Goal: Task Accomplishment & Management: Complete application form

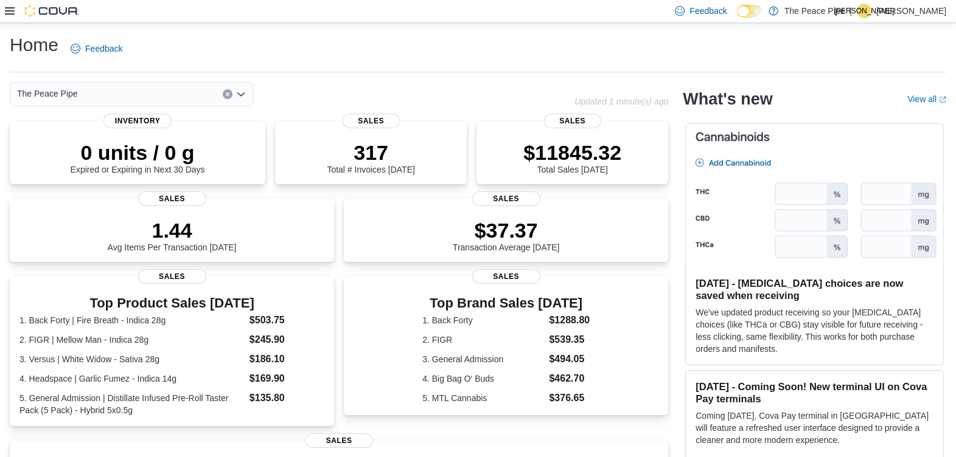
click at [12, 10] on icon at bounding box center [10, 10] width 10 height 7
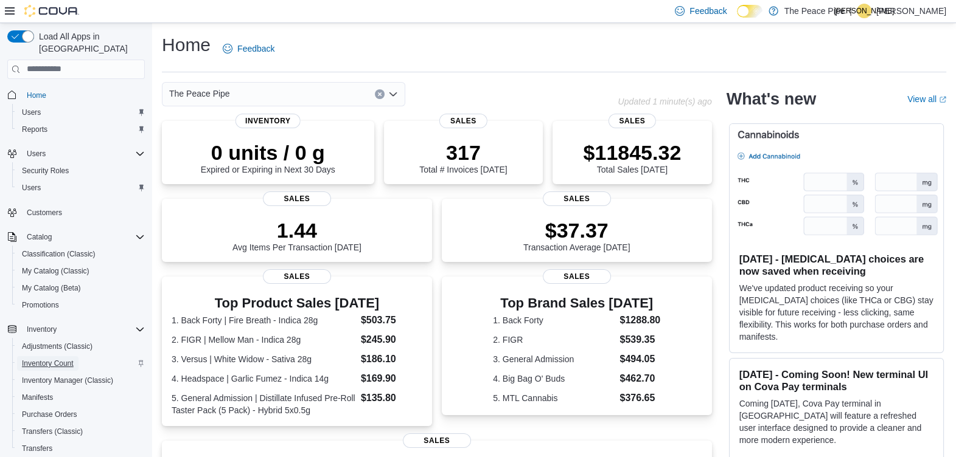
click at [55, 359] on span "Inventory Count" at bounding box center [48, 364] width 52 height 10
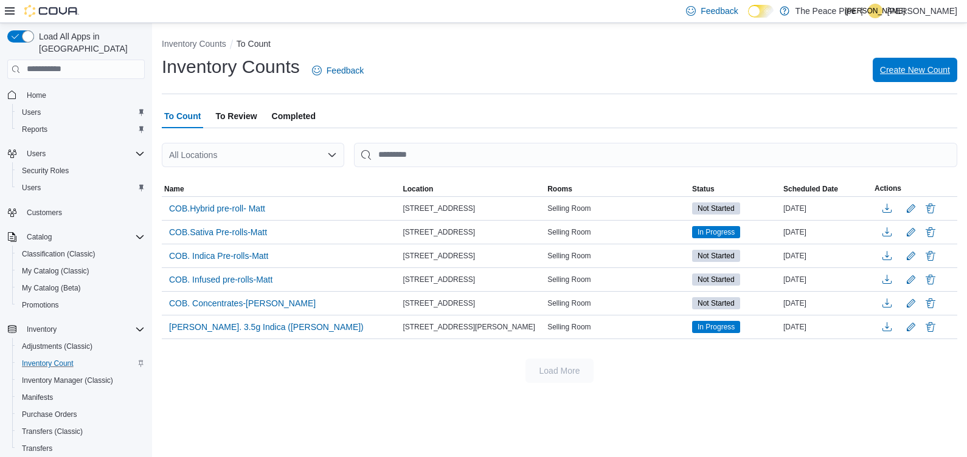
click at [918, 69] on span "Create New Count" at bounding box center [915, 70] width 70 height 12
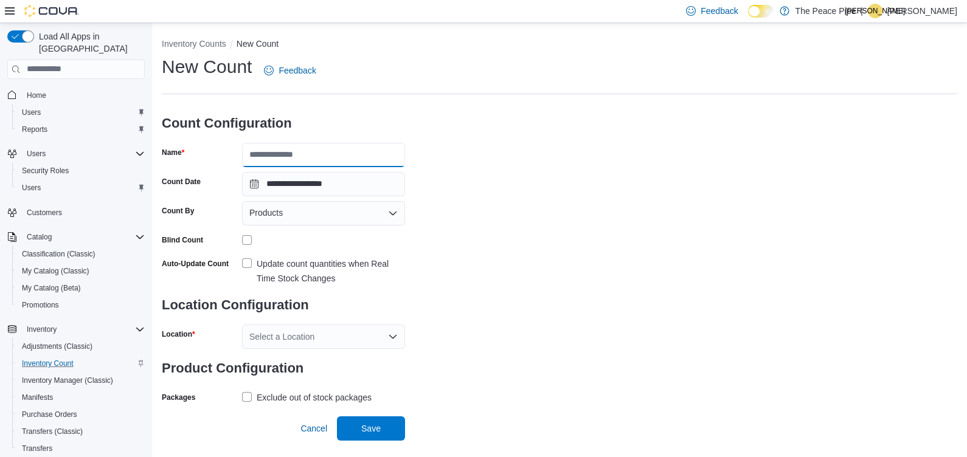
click at [353, 155] on input "Name" at bounding box center [323, 155] width 163 height 24
type input "**********"
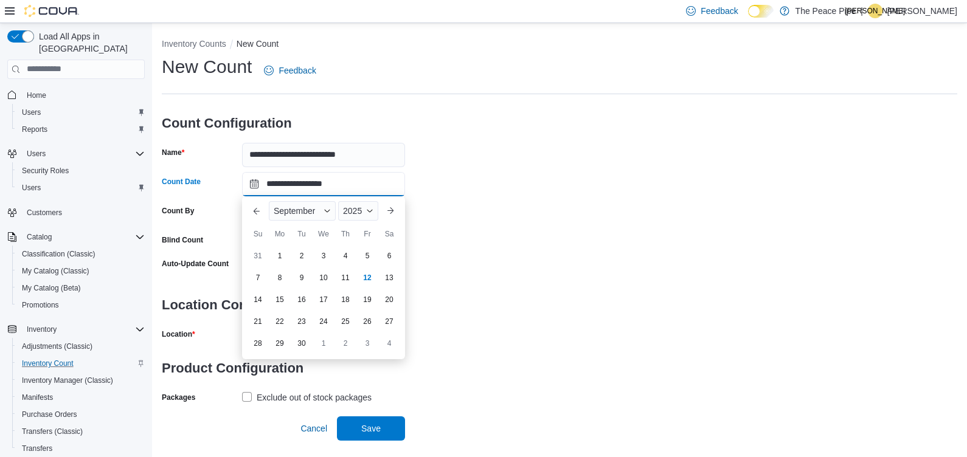
click at [344, 182] on input "**********" at bounding box center [323, 184] width 163 height 24
click at [389, 278] on div "13" at bounding box center [388, 277] width 21 height 21
type input "**********"
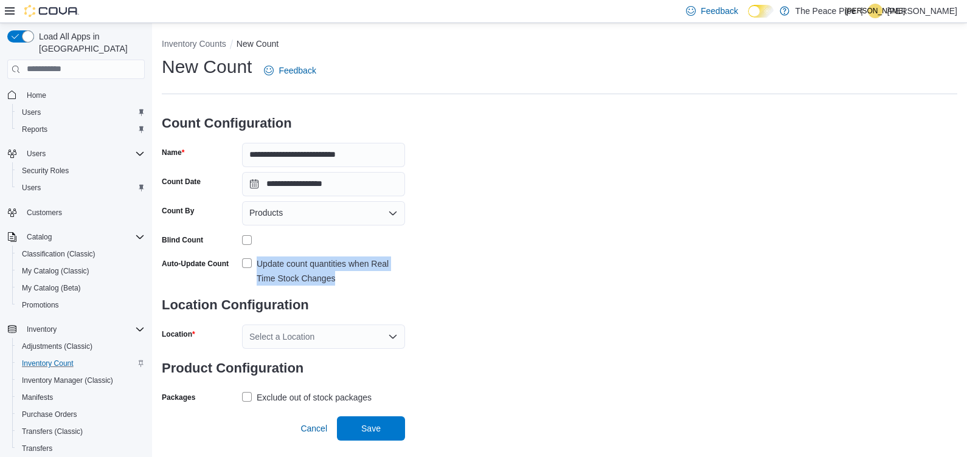
drag, startPoint x: 575, startPoint y: 252, endPoint x: 245, endPoint y: 263, distance: 330.4
click at [245, 263] on div "**********" at bounding box center [560, 231] width 796 height 352
click at [245, 263] on label "Update count quantities when Real Time Stock Changes" at bounding box center [323, 271] width 163 height 29
click at [295, 332] on div "Select a Location" at bounding box center [323, 337] width 163 height 24
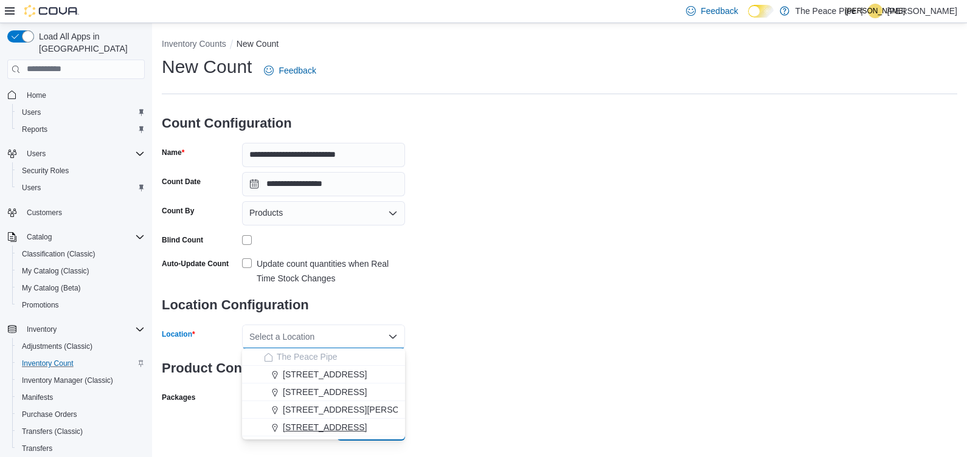
click at [301, 426] on span "[STREET_ADDRESS]" at bounding box center [325, 427] width 84 height 12
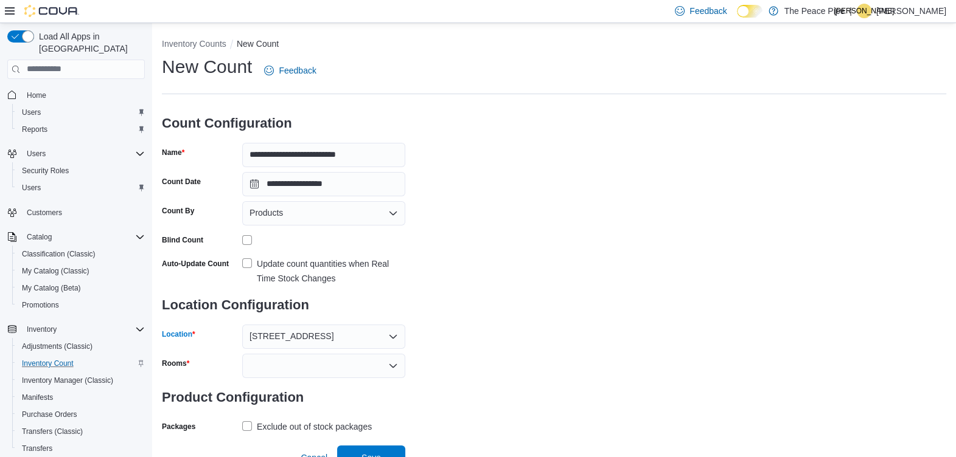
scroll to position [12, 0]
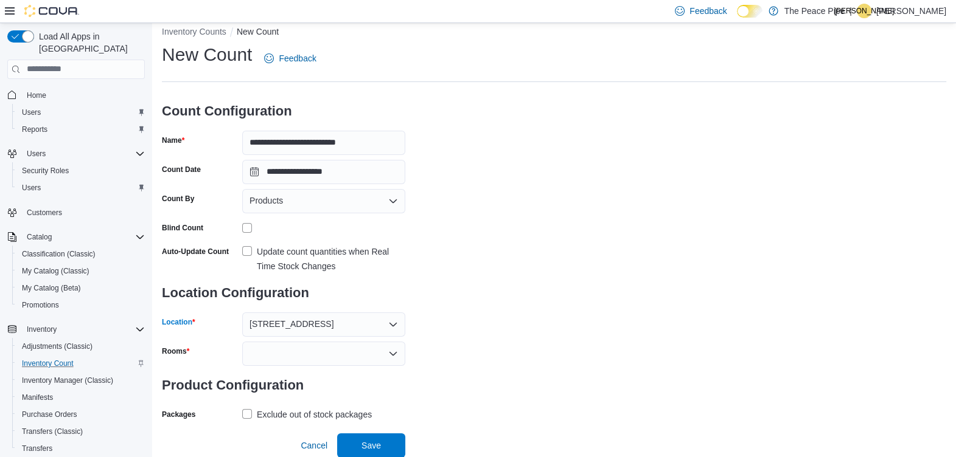
click at [358, 352] on div at bounding box center [323, 354] width 163 height 24
click at [271, 372] on span "Selling Room" at bounding box center [323, 374] width 148 height 12
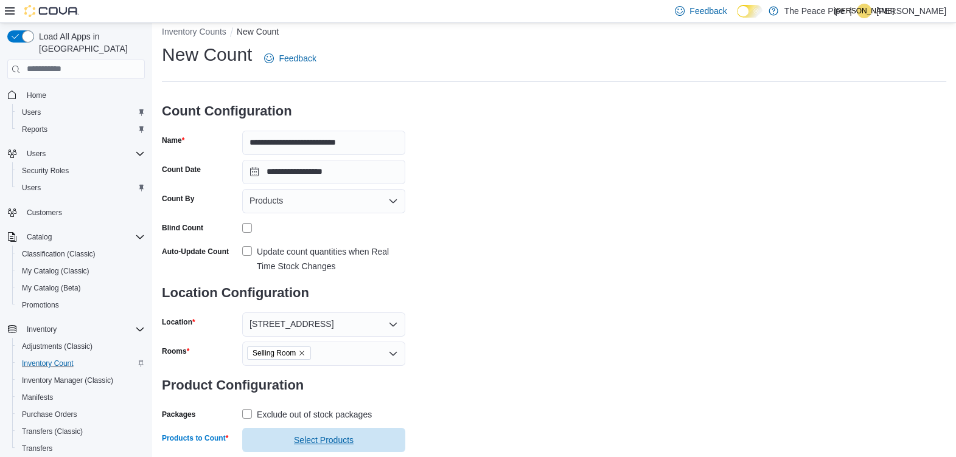
click at [335, 443] on span "Select Products" at bounding box center [324, 440] width 60 height 12
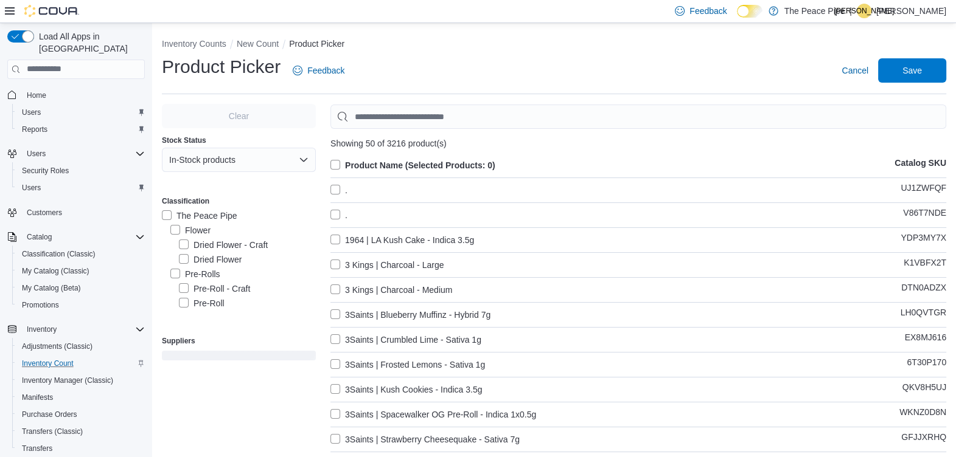
scroll to position [3, 0]
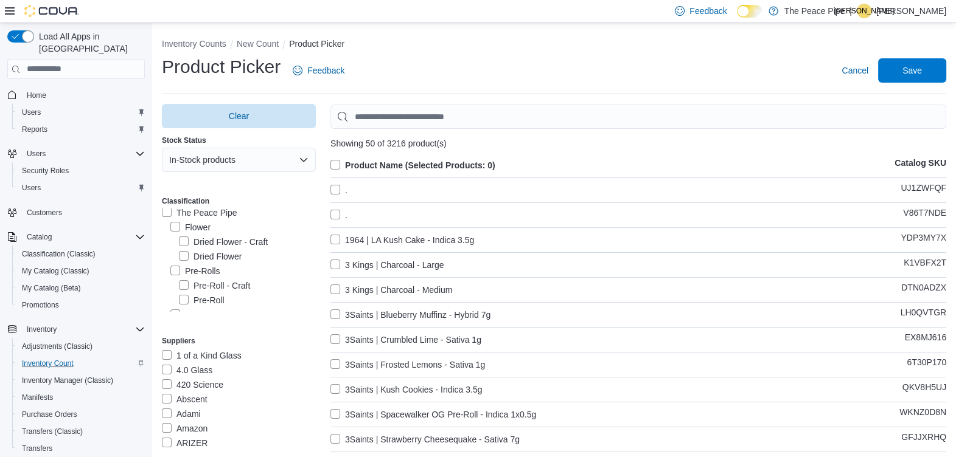
click at [173, 274] on label "Pre-Rolls" at bounding box center [195, 271] width 50 height 15
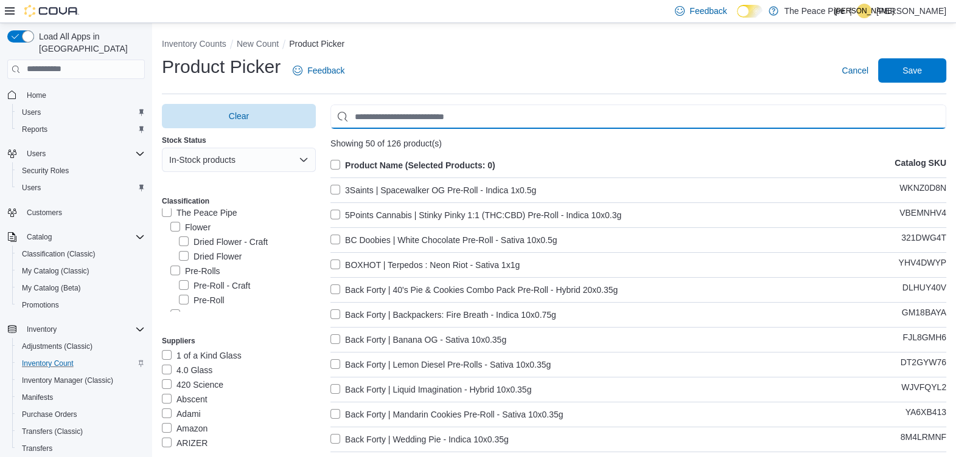
click at [459, 116] on input "Use aria labels when no actual label is in use" at bounding box center [638, 117] width 616 height 24
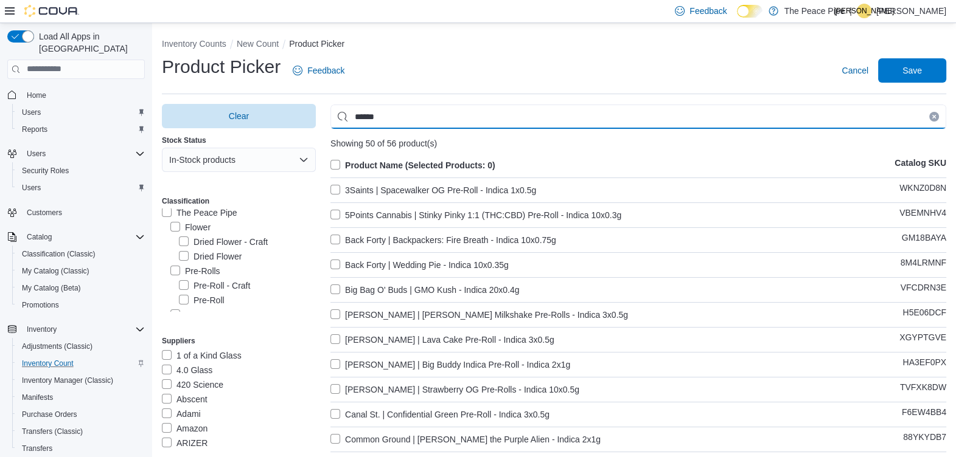
type input "******"
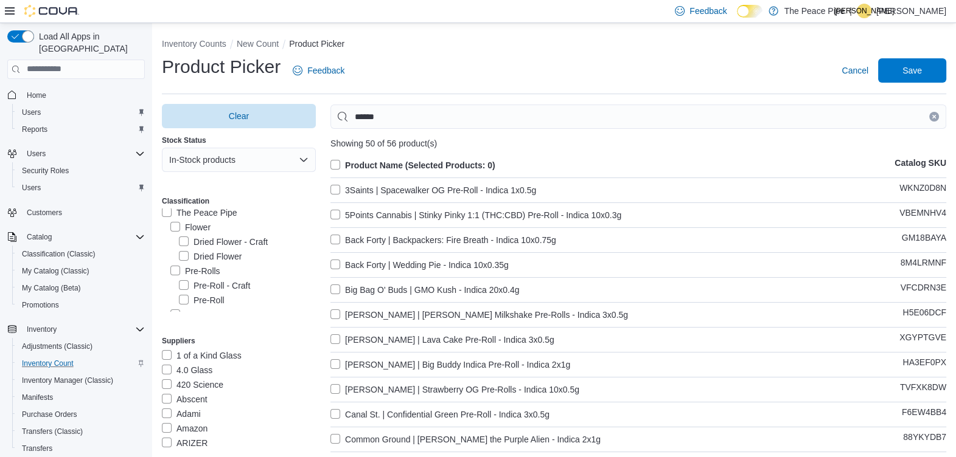
click at [337, 164] on label "Product Name (Selected Products: 0)" at bounding box center [412, 165] width 165 height 15
click at [918, 68] on span "Save" at bounding box center [911, 70] width 19 height 12
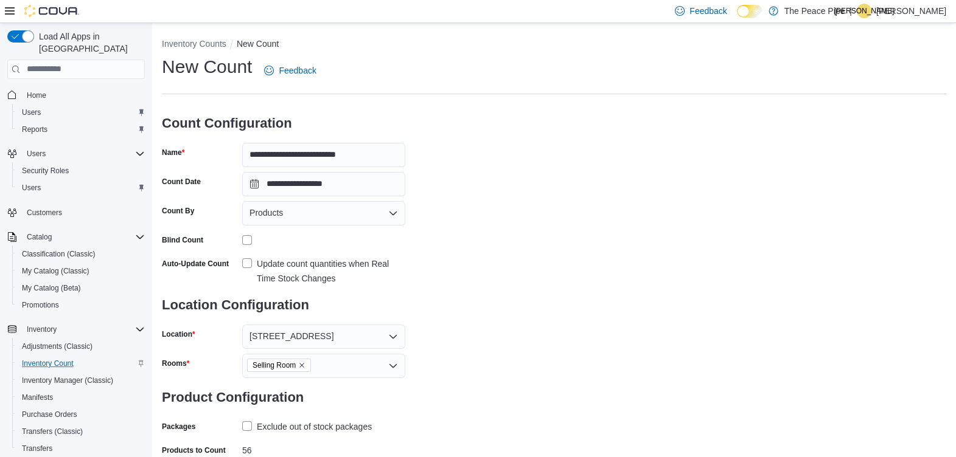
scroll to position [64, 0]
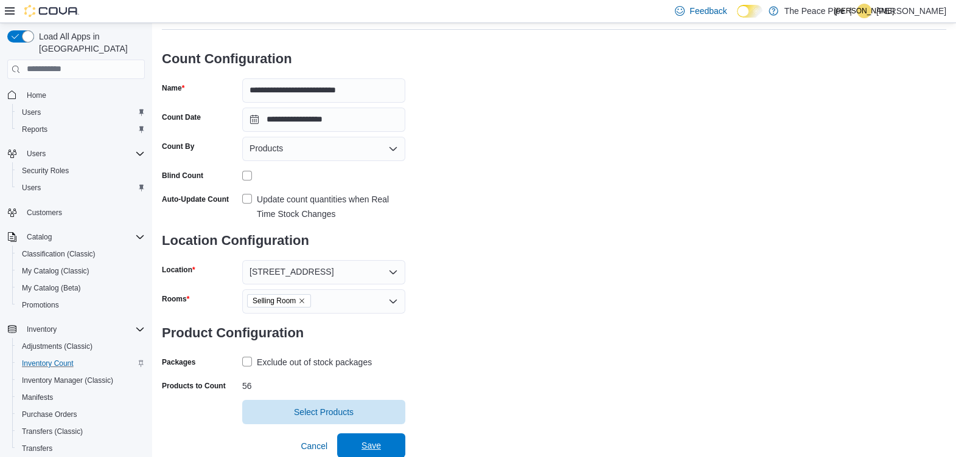
click at [365, 446] on span "Save" at bounding box center [370, 446] width 19 height 12
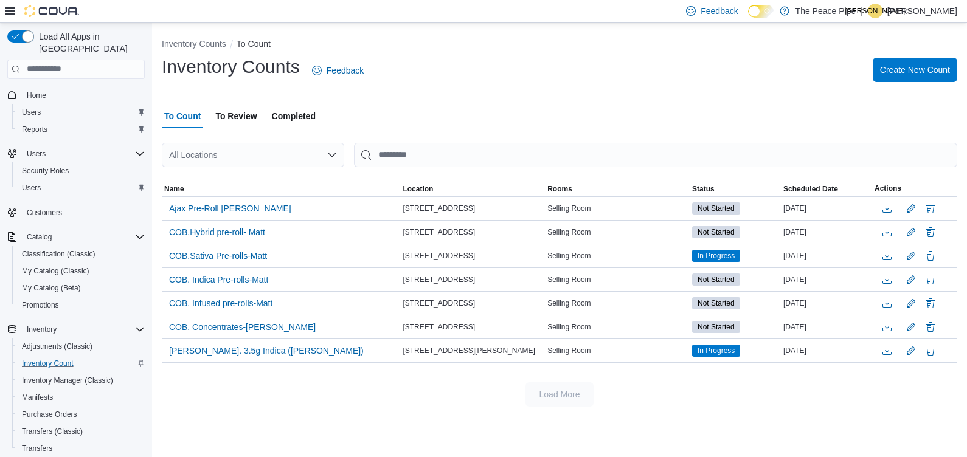
click at [917, 71] on span "Create New Count" at bounding box center [915, 70] width 70 height 12
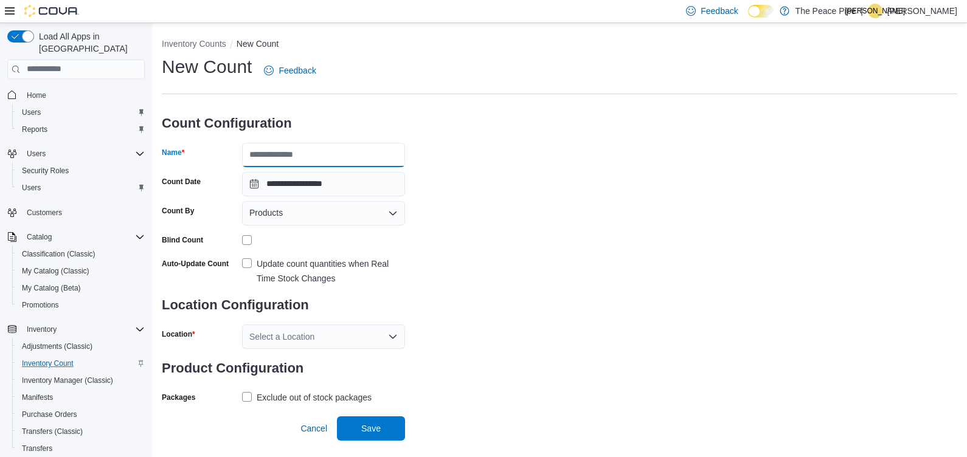
click at [308, 153] on input "Name" at bounding box center [323, 155] width 163 height 24
type input "**********"
click at [245, 262] on label "Update count quantities when Real Time Stock Changes" at bounding box center [323, 271] width 163 height 29
click at [319, 337] on div "Select a Location" at bounding box center [323, 337] width 163 height 24
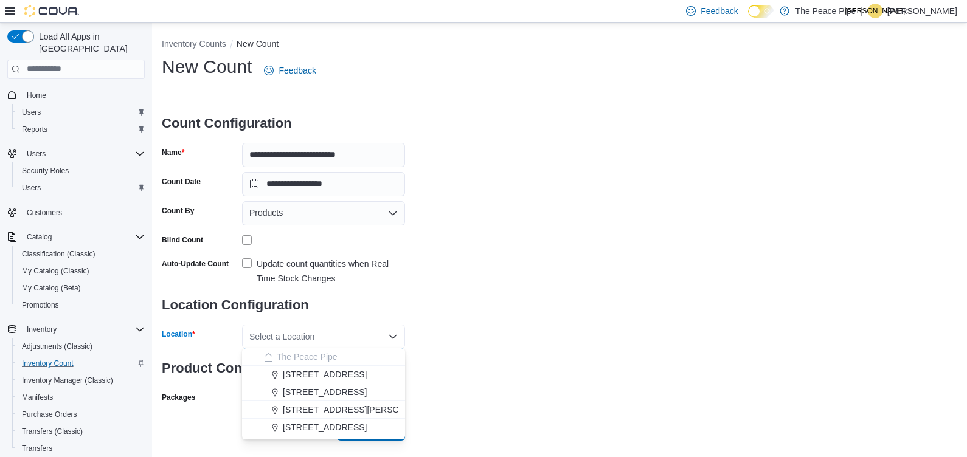
click at [315, 427] on span "[STREET_ADDRESS]" at bounding box center [325, 427] width 84 height 12
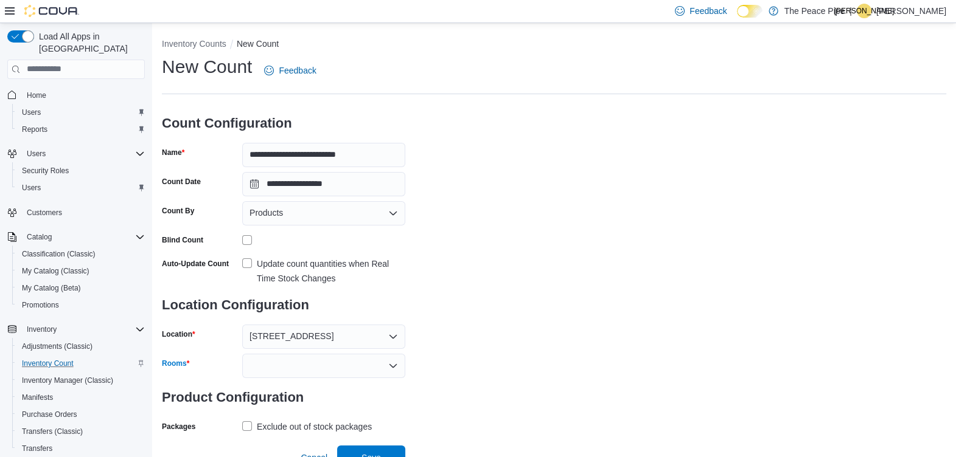
click at [367, 369] on div at bounding box center [323, 366] width 163 height 24
click at [286, 385] on span "Selling Room" at bounding box center [323, 386] width 148 height 12
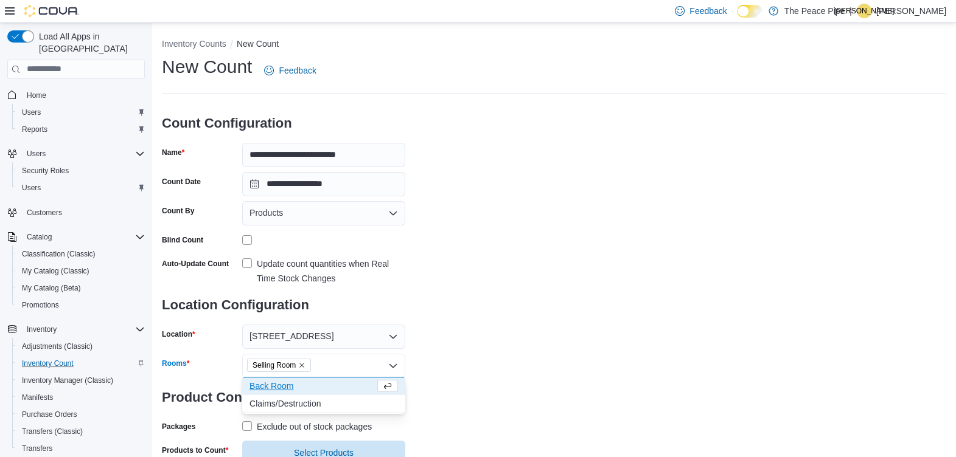
scroll to position [41, 0]
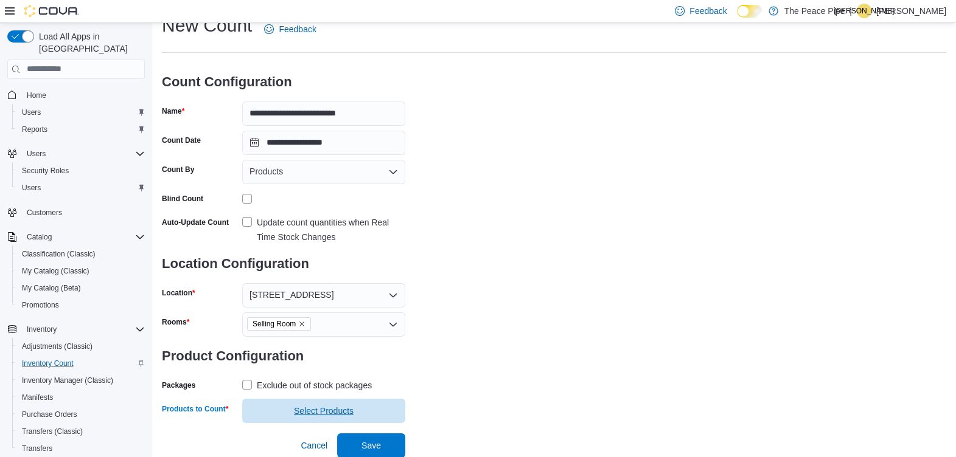
click at [307, 409] on span "Select Products" at bounding box center [324, 411] width 60 height 12
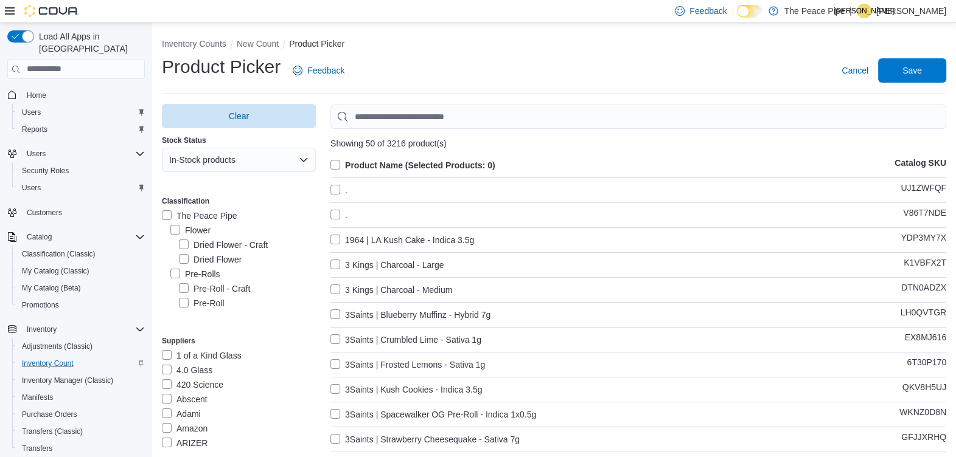
click at [171, 274] on label "Pre-Rolls" at bounding box center [195, 274] width 50 height 15
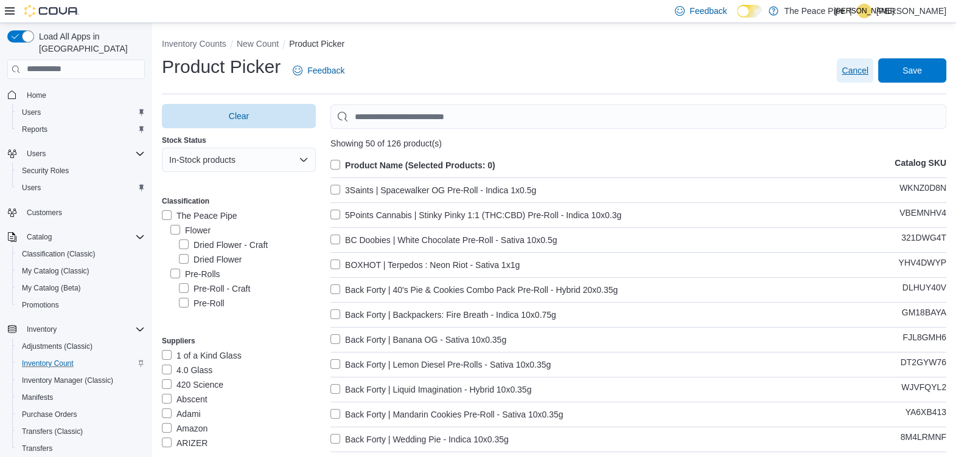
click at [867, 68] on span "Cancel" at bounding box center [854, 70] width 27 height 12
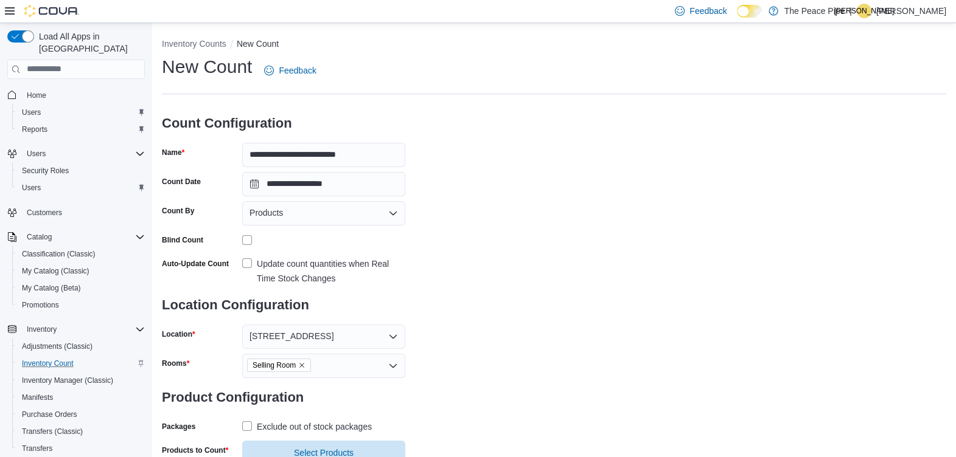
scroll to position [41, 0]
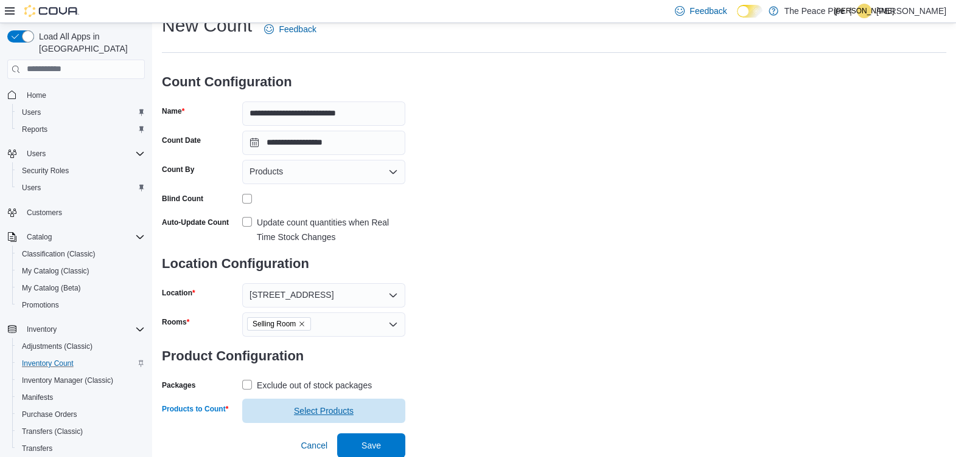
click at [291, 402] on span "Select Products" at bounding box center [323, 411] width 148 height 24
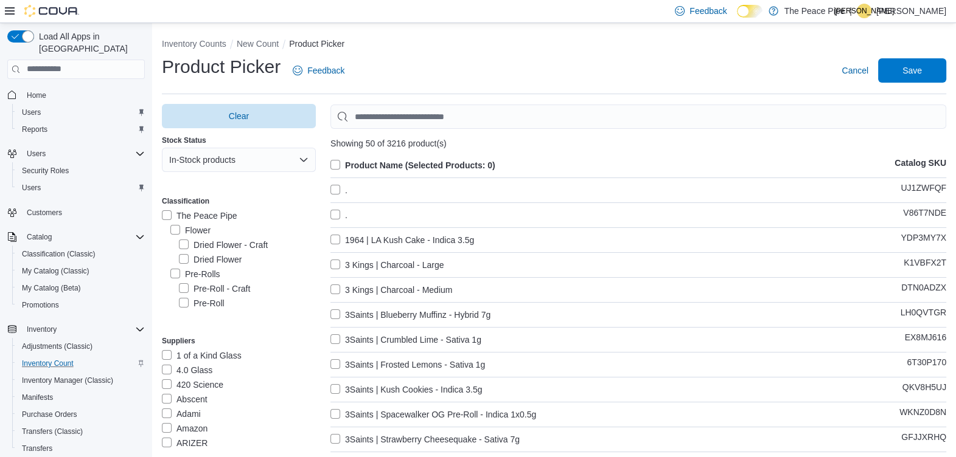
click at [176, 273] on label "Pre-Rolls" at bounding box center [195, 274] width 50 height 15
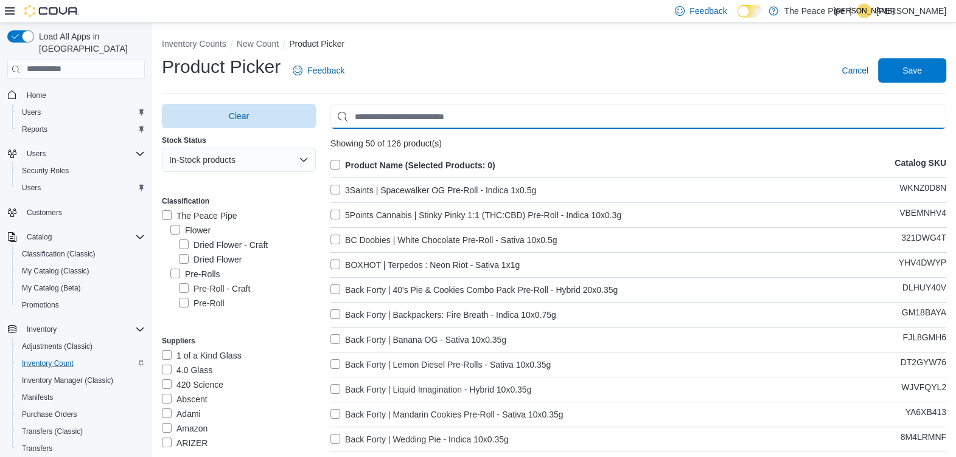
click at [505, 124] on input "Use aria labels when no actual label is in use" at bounding box center [638, 117] width 616 height 24
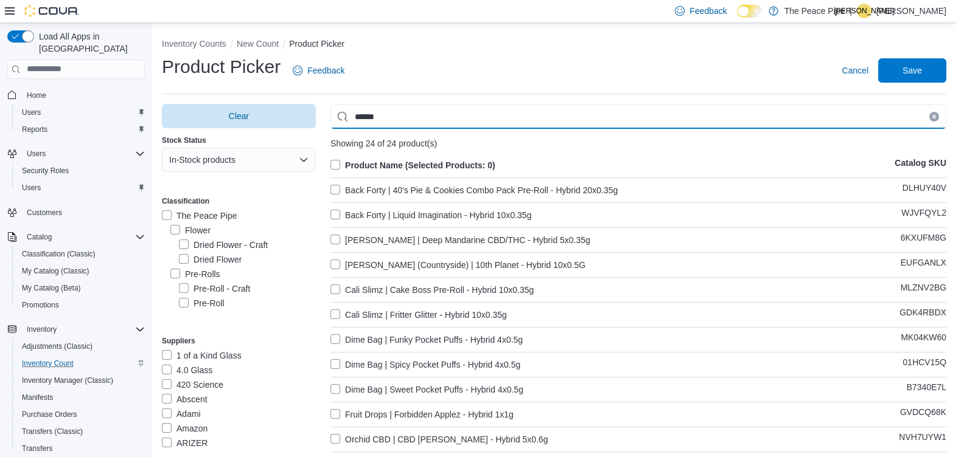
type input "******"
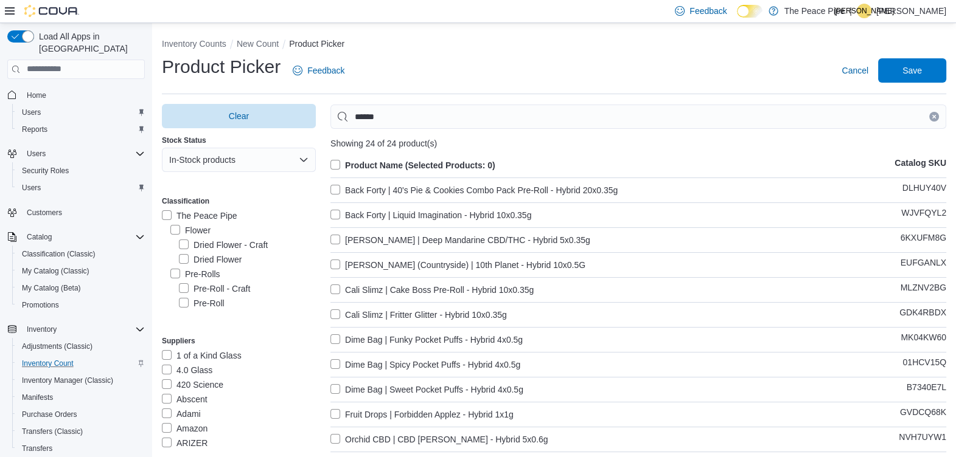
click at [338, 162] on label "Product Name (Selected Products: 0)" at bounding box center [412, 165] width 165 height 15
click at [921, 69] on span "Save" at bounding box center [911, 70] width 19 height 12
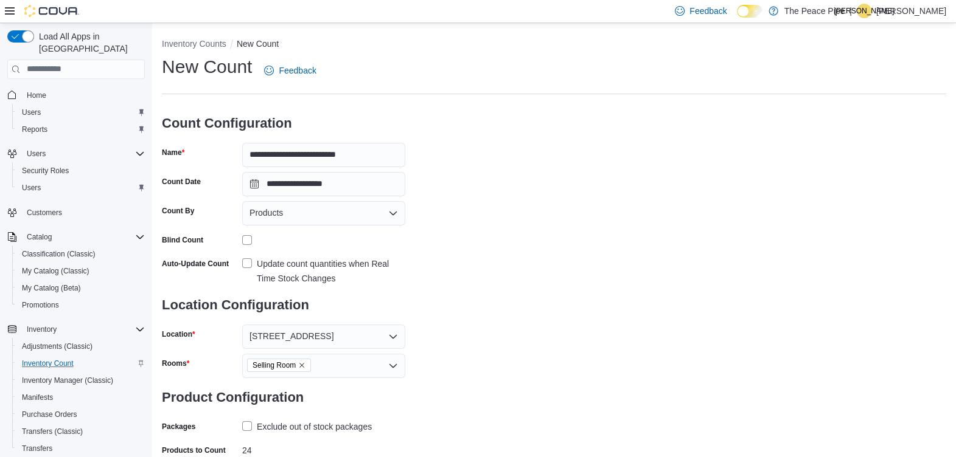
scroll to position [64, 0]
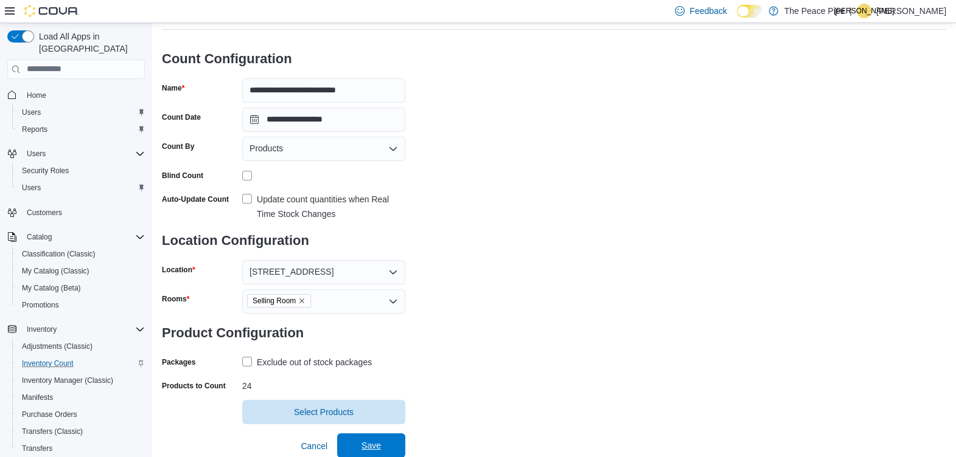
click at [364, 439] on span "Save" at bounding box center [371, 446] width 54 height 24
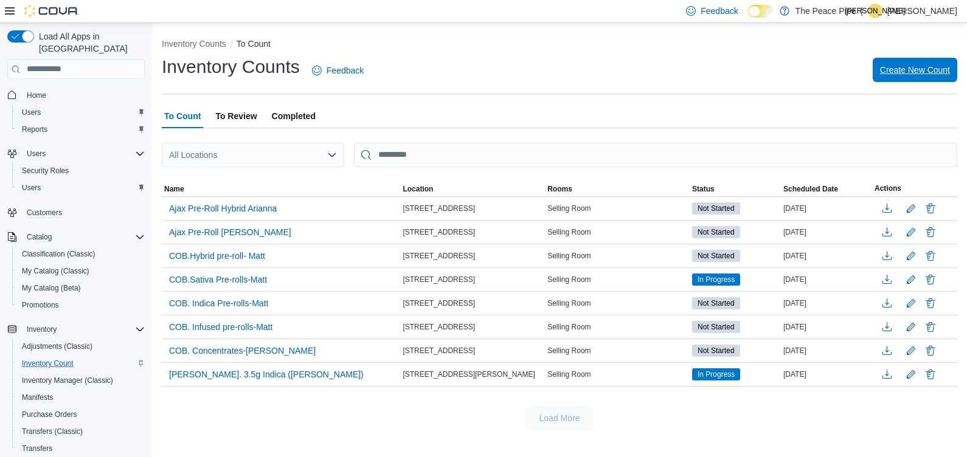
click at [908, 70] on span "Create New Count" at bounding box center [915, 70] width 70 height 12
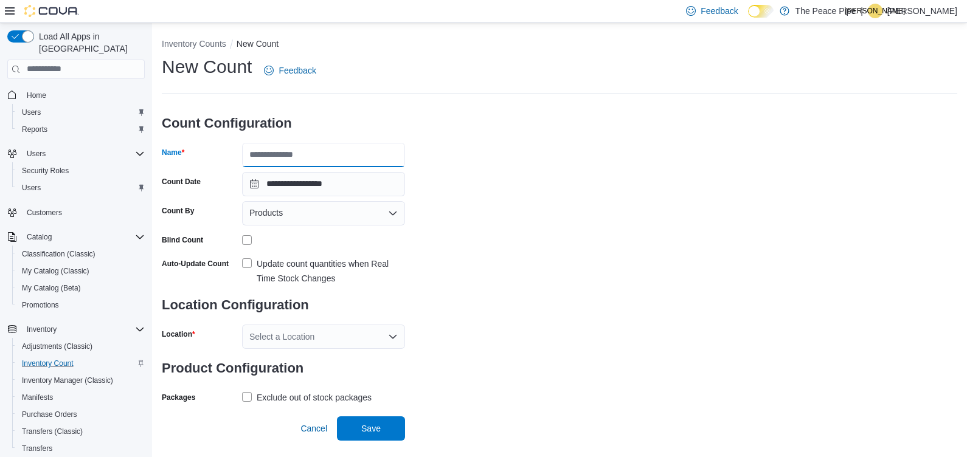
click at [315, 152] on input "Name" at bounding box center [323, 155] width 163 height 24
type input "**********"
click at [243, 262] on label "Update count quantities when Real Time Stock Changes" at bounding box center [323, 271] width 163 height 29
click at [294, 336] on div "Select a Location" at bounding box center [323, 337] width 163 height 24
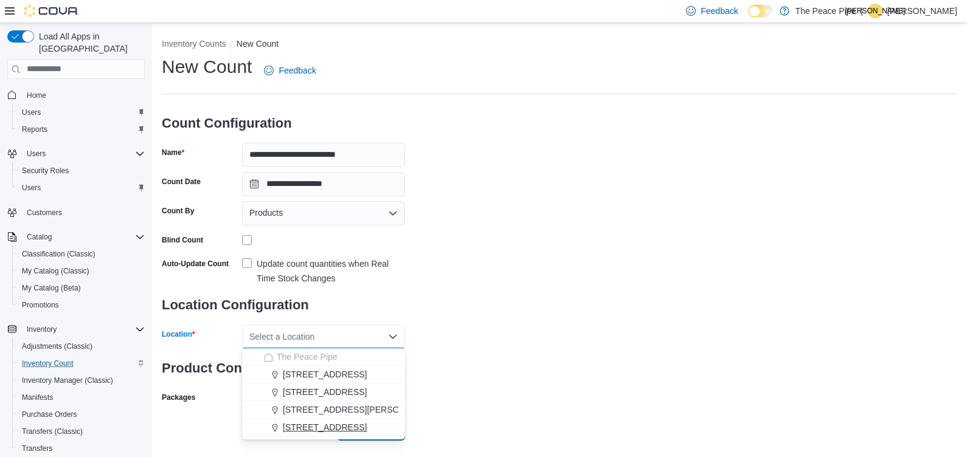
click at [314, 429] on span "[STREET_ADDRESS]" at bounding box center [325, 427] width 84 height 12
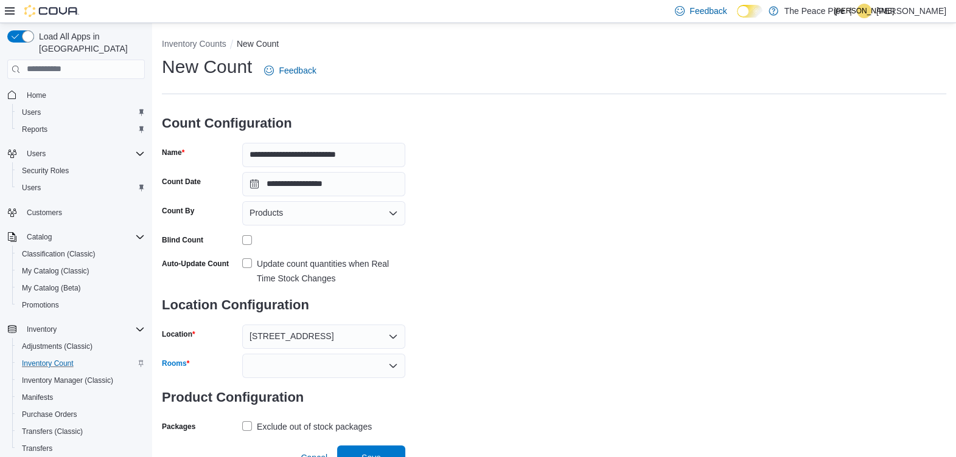
click at [314, 367] on div at bounding box center [323, 366] width 163 height 24
click at [314, 389] on span "Selling Room" at bounding box center [323, 386] width 148 height 12
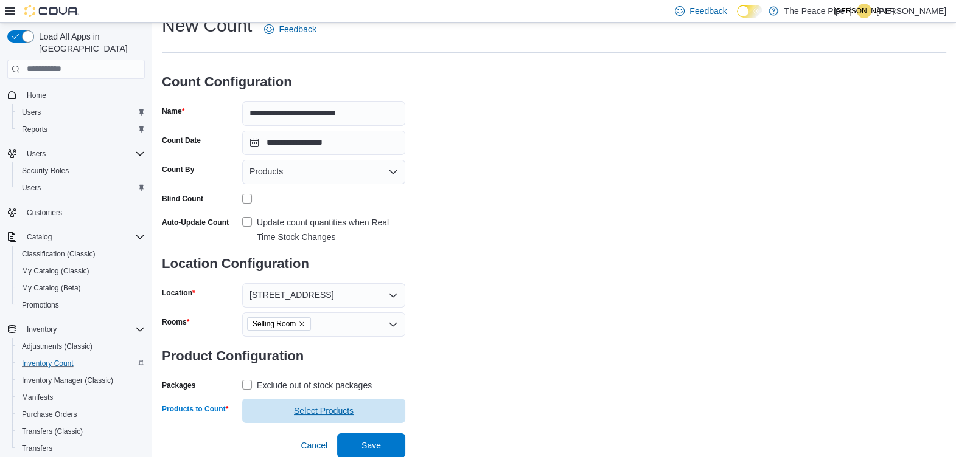
click at [294, 412] on span "Select Products" at bounding box center [324, 411] width 60 height 12
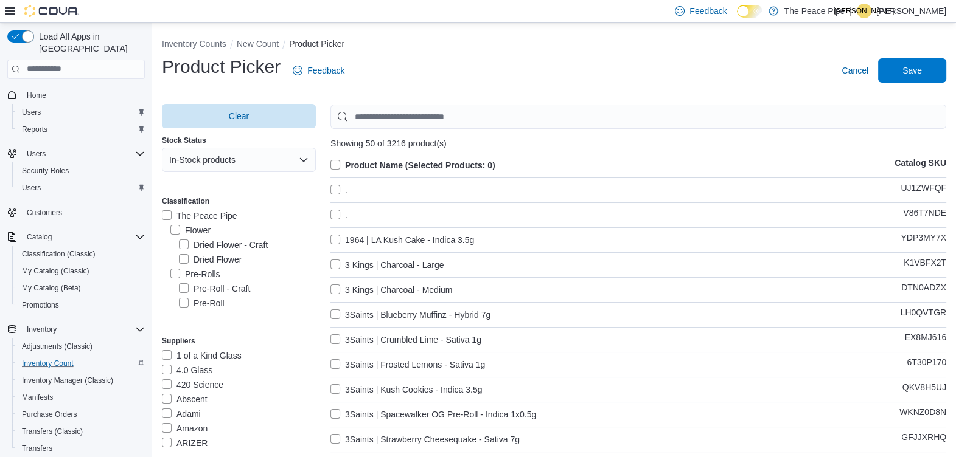
click at [174, 274] on label "Pre-Rolls" at bounding box center [195, 274] width 50 height 15
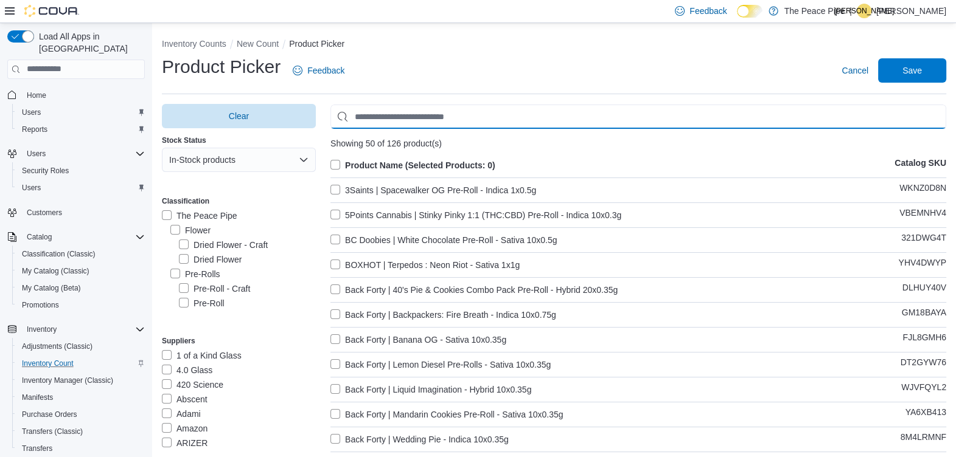
click at [511, 113] on input "Use aria labels when no actual label is in use" at bounding box center [638, 117] width 616 height 24
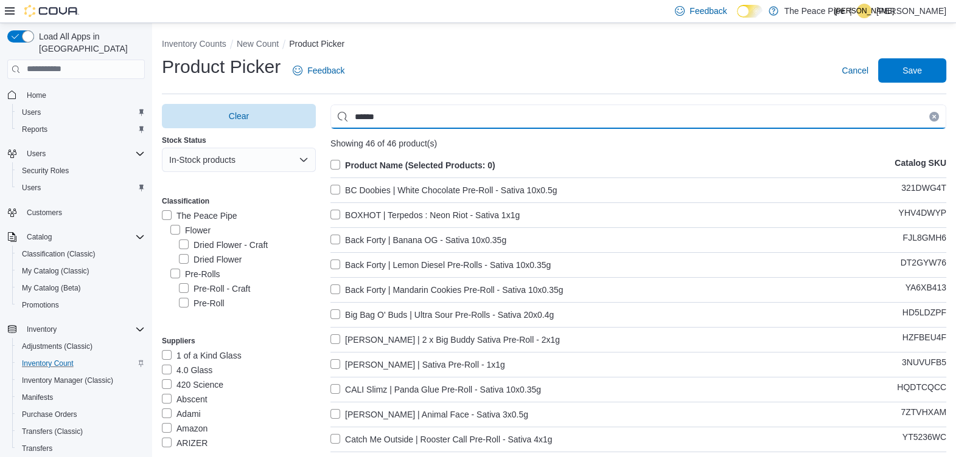
type input "******"
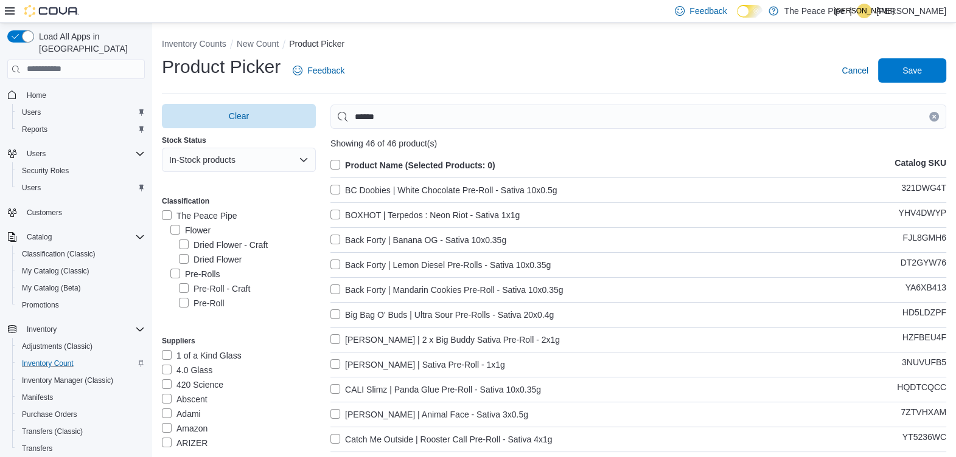
click at [336, 164] on label "Product Name (Selected Products: 0)" at bounding box center [412, 165] width 165 height 15
click at [919, 67] on span "Save" at bounding box center [911, 70] width 19 height 12
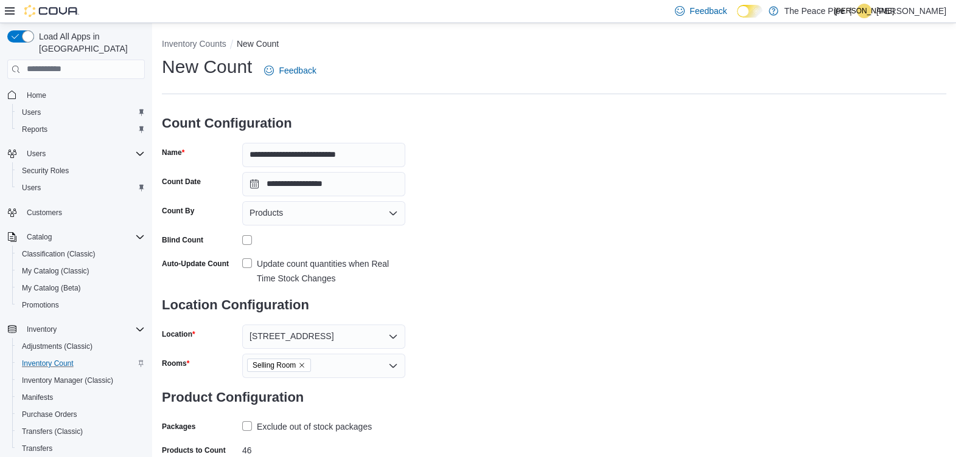
scroll to position [64, 0]
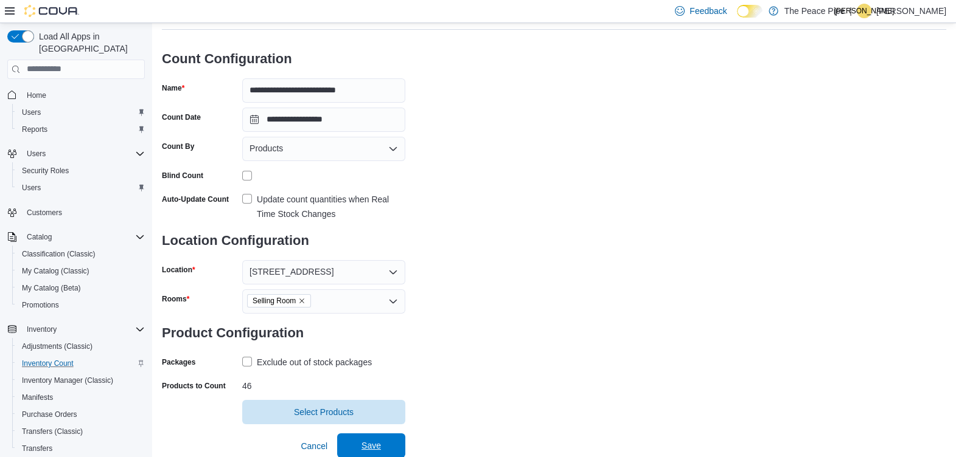
click at [373, 445] on span "Save" at bounding box center [370, 446] width 19 height 12
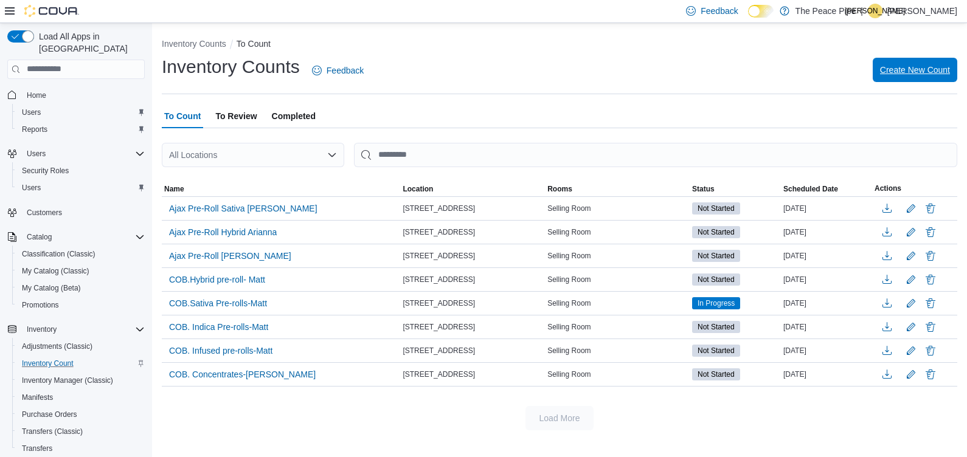
click at [917, 69] on span "Create New Count" at bounding box center [915, 70] width 70 height 12
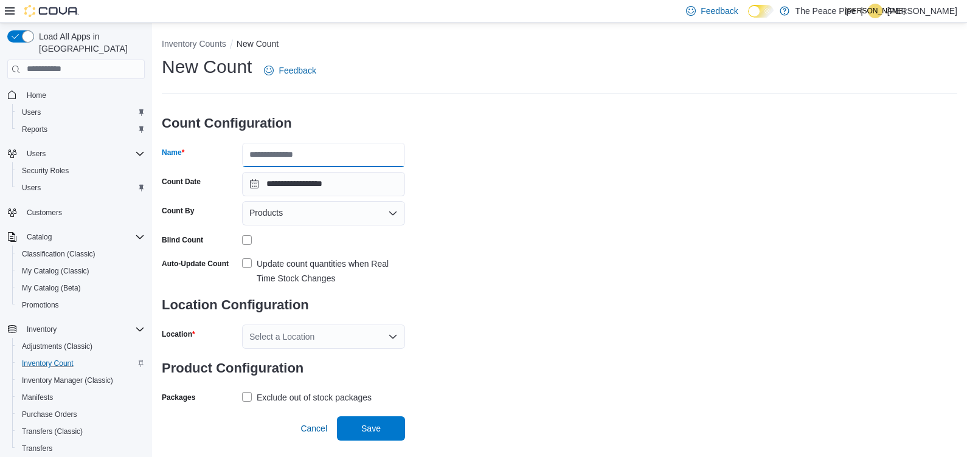
click at [310, 154] on input "Name" at bounding box center [323, 155] width 163 height 24
type input "****"
click at [181, 43] on button "Inventory Counts" at bounding box center [194, 44] width 64 height 10
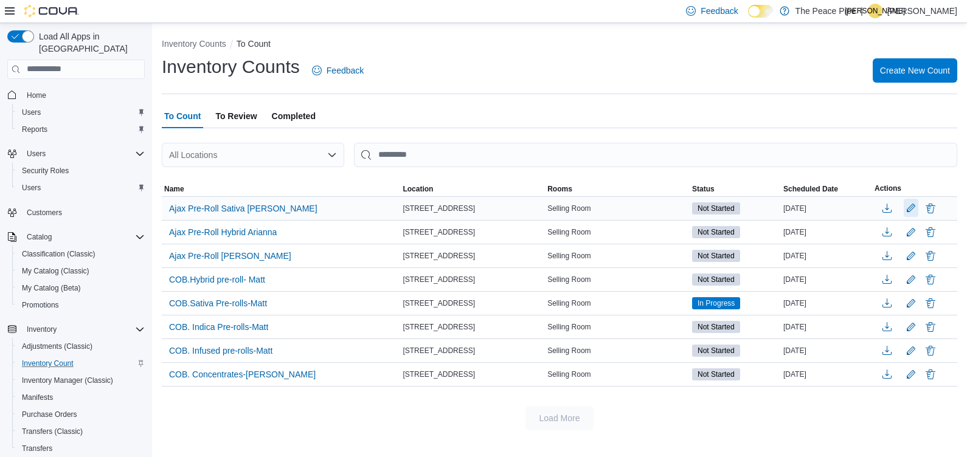
click at [909, 207] on button "Edit count details" at bounding box center [911, 208] width 15 height 18
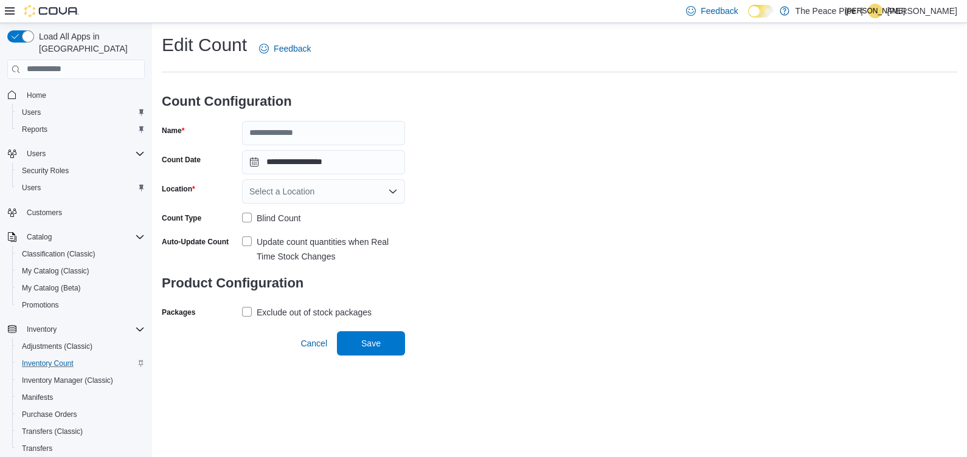
type input "**********"
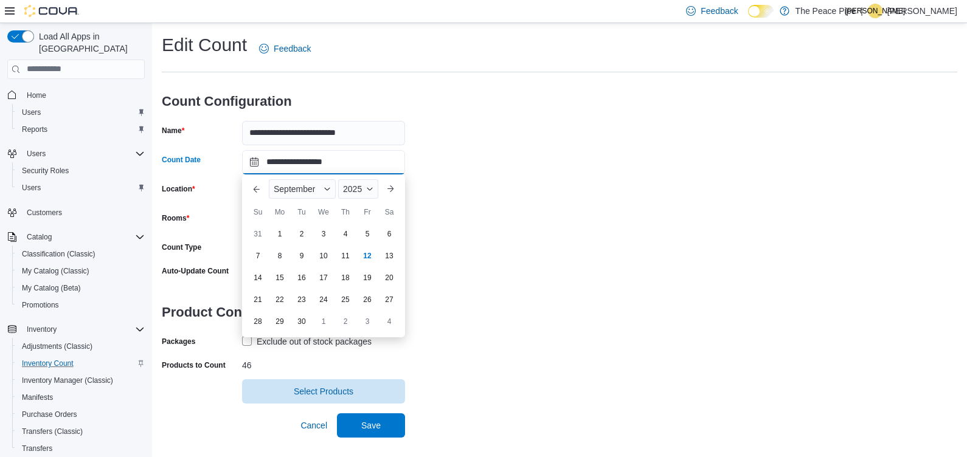
click at [341, 165] on input "**********" at bounding box center [323, 162] width 163 height 24
click at [496, 324] on div "**********" at bounding box center [560, 218] width 796 height 371
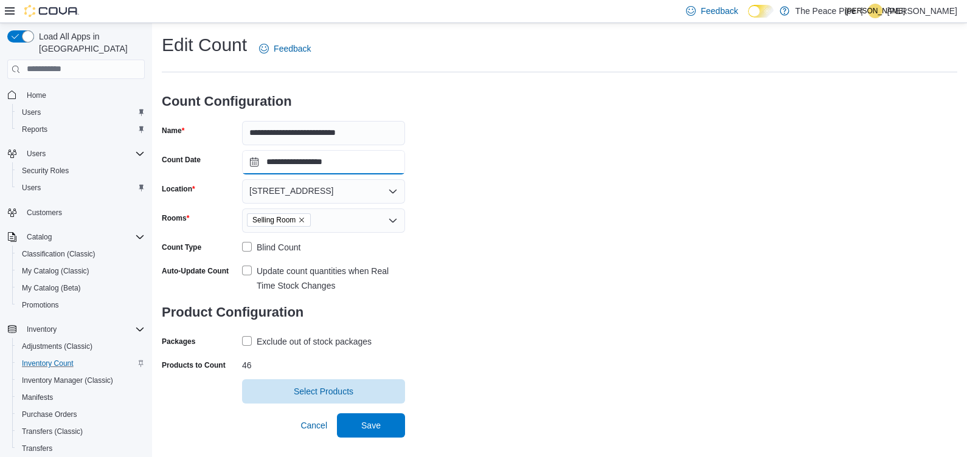
click at [385, 162] on input "**********" at bounding box center [323, 162] width 163 height 24
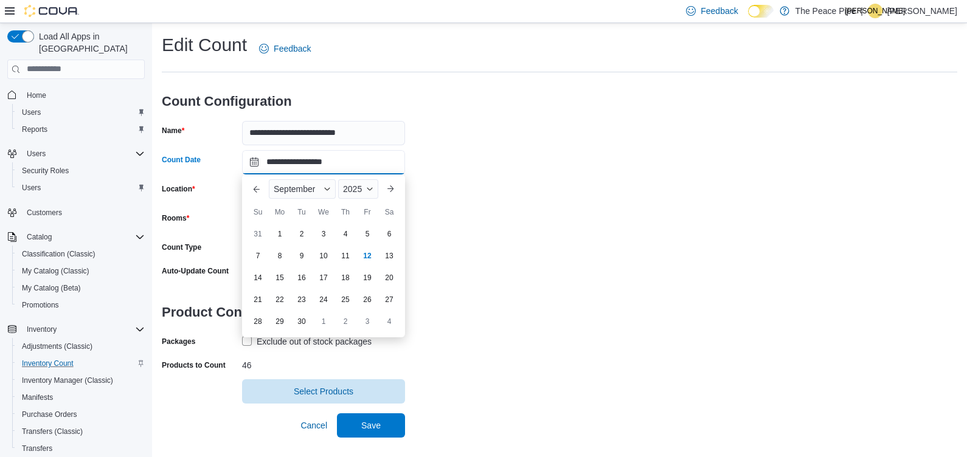
click at [253, 162] on input "**********" at bounding box center [323, 162] width 163 height 24
click at [393, 253] on div "13" at bounding box center [388, 255] width 21 height 21
type input "**********"
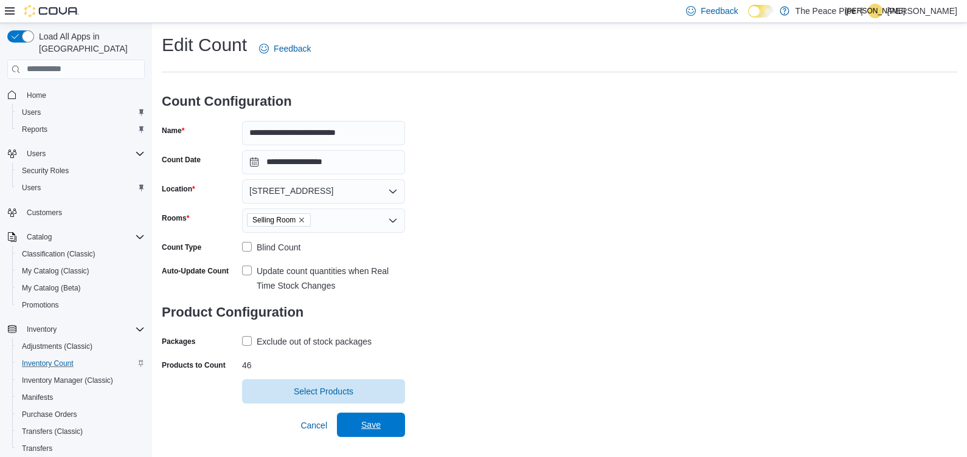
click at [372, 423] on span "Save" at bounding box center [370, 425] width 19 height 12
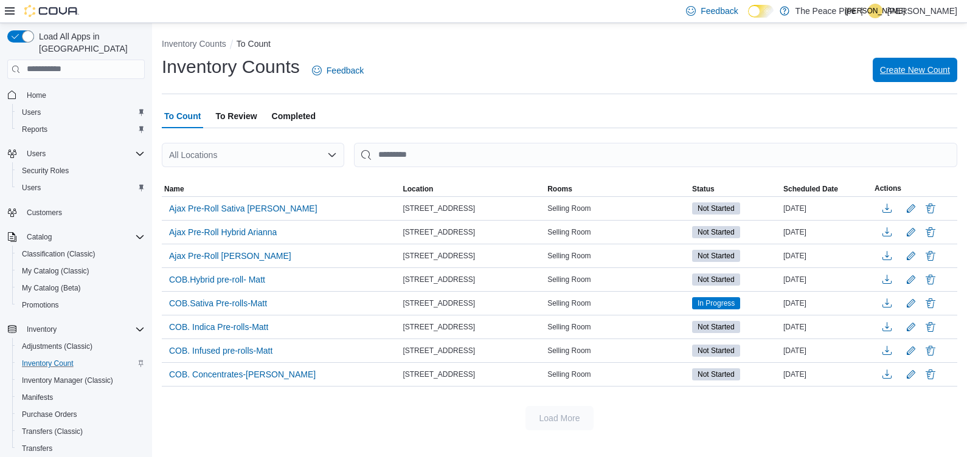
click at [903, 64] on span "Create New Count" at bounding box center [915, 70] width 70 height 12
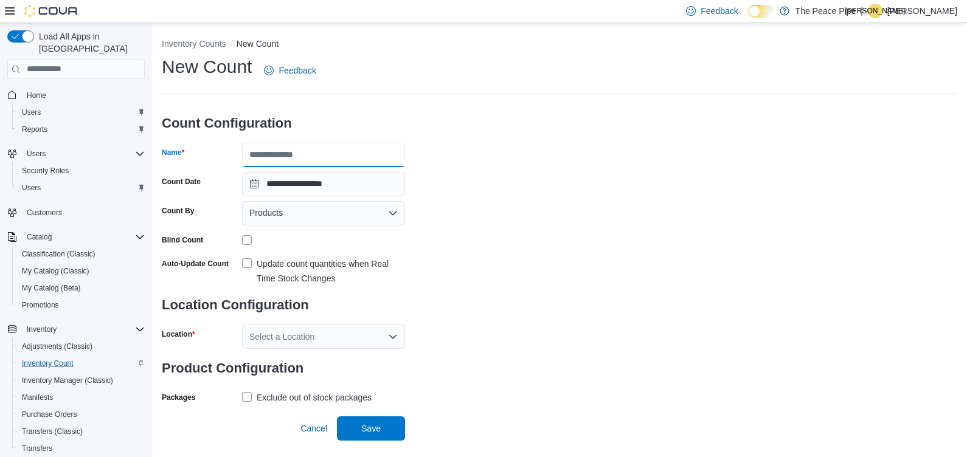
click at [298, 158] on input "Name" at bounding box center [323, 155] width 163 height 24
type input "**********"
click at [243, 263] on label "Update count quantities when Real Time Stock Changes" at bounding box center [323, 271] width 163 height 29
click at [266, 340] on div "Select a Location" at bounding box center [323, 337] width 163 height 24
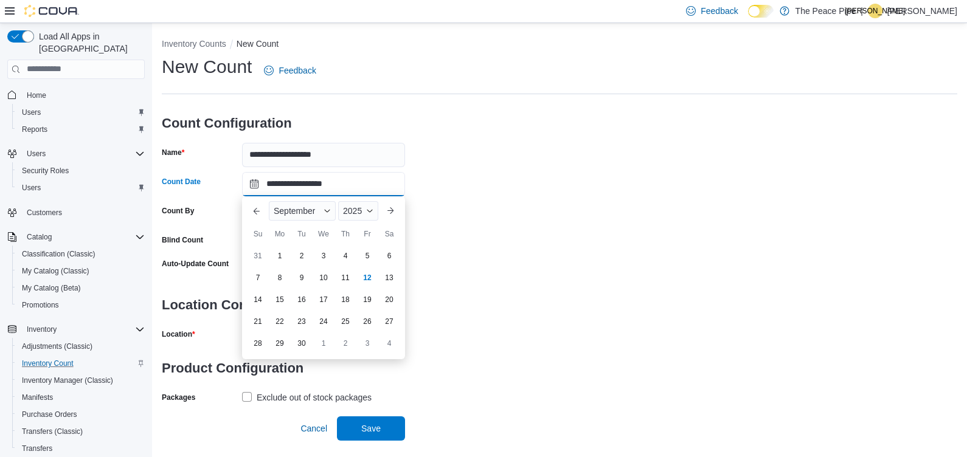
click at [371, 184] on input "**********" at bounding box center [323, 184] width 163 height 24
click at [390, 280] on div "13" at bounding box center [388, 277] width 21 height 21
type input "**********"
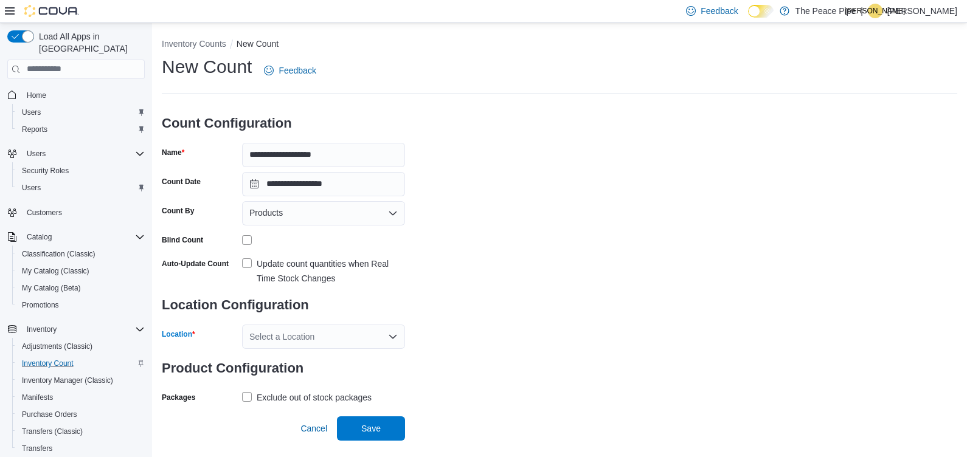
click at [271, 336] on div "Select a Location" at bounding box center [323, 337] width 163 height 24
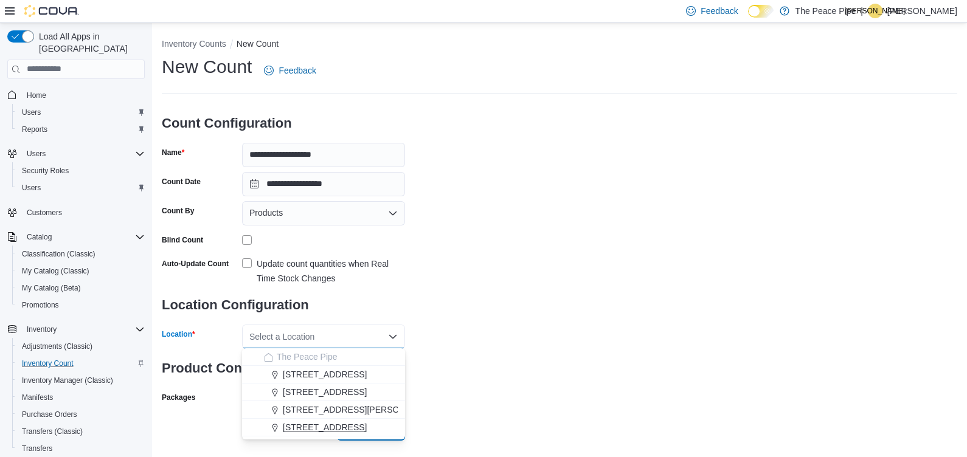
click at [289, 429] on span "[STREET_ADDRESS]" at bounding box center [325, 427] width 84 height 12
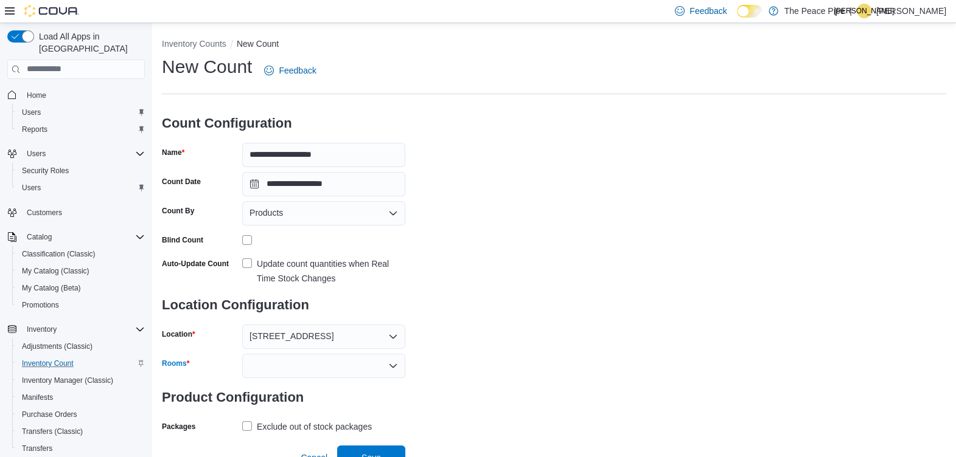
click at [276, 361] on div at bounding box center [323, 366] width 163 height 24
click at [276, 388] on span "Selling Room" at bounding box center [323, 386] width 148 height 12
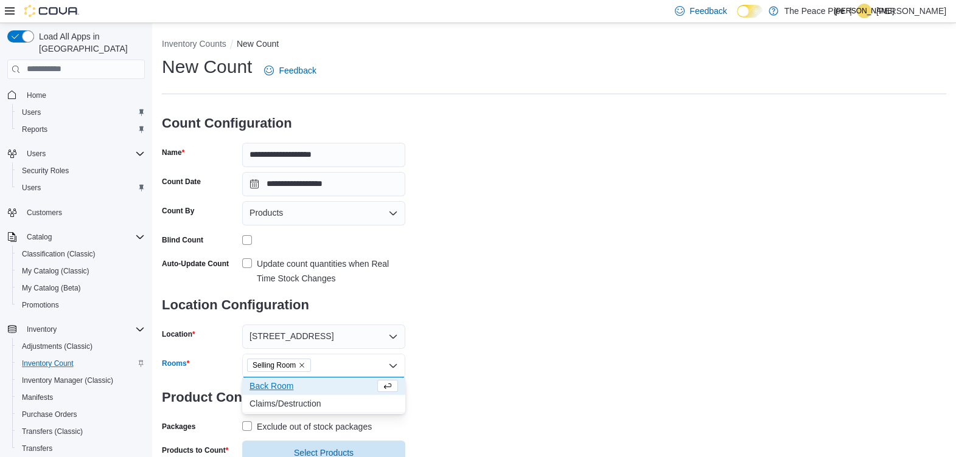
scroll to position [41, 0]
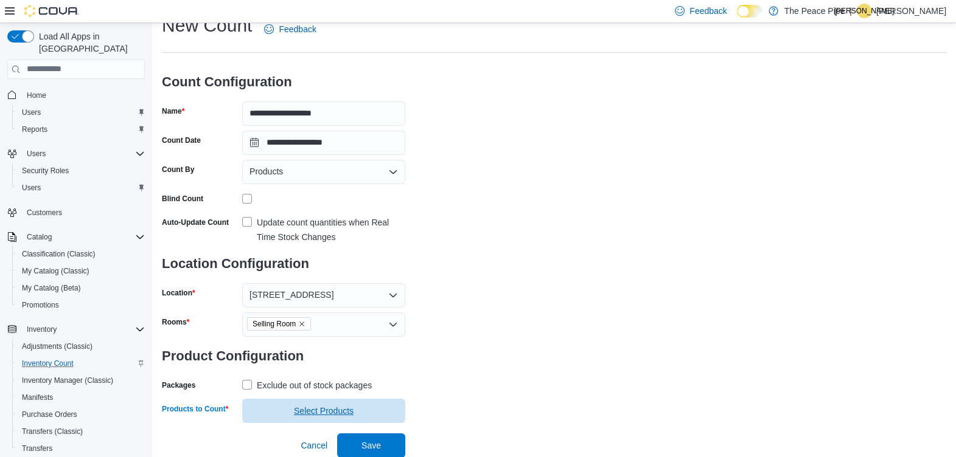
click at [298, 408] on span "Select Products" at bounding box center [324, 411] width 60 height 12
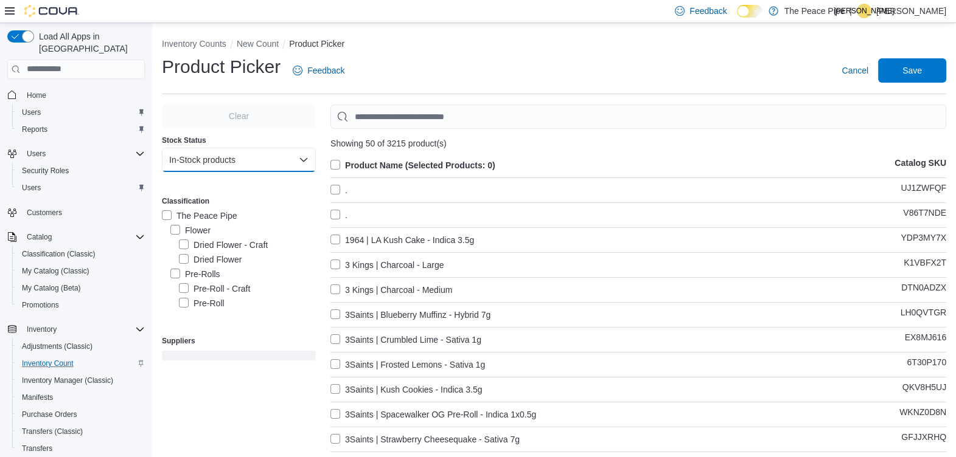
click at [223, 159] on button "In-Stock products" at bounding box center [239, 160] width 154 height 24
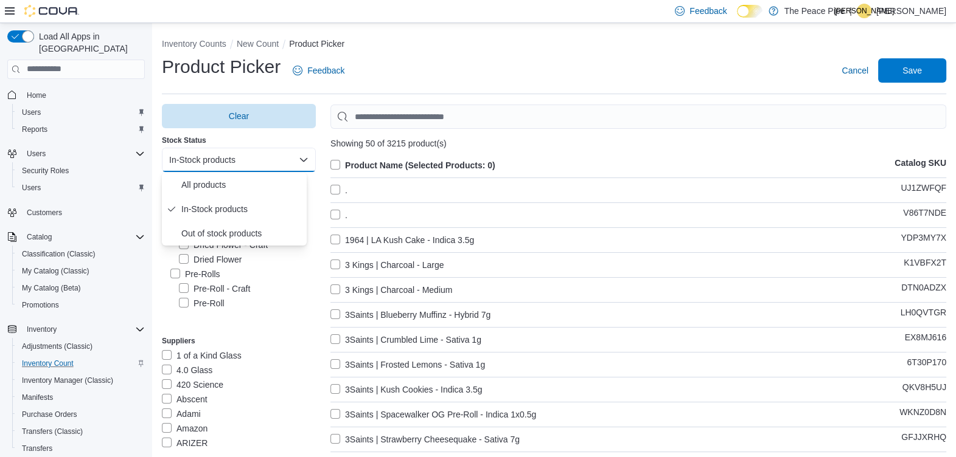
drag, startPoint x: 223, startPoint y: 159, endPoint x: 262, endPoint y: 305, distance: 151.1
click at [262, 305] on div "Clear Stock Status In-Stock products Classification The Peace Pipe Flower Dried…" at bounding box center [239, 286] width 154 height 365
click at [262, 305] on div "Pre-Roll" at bounding box center [247, 303] width 137 height 15
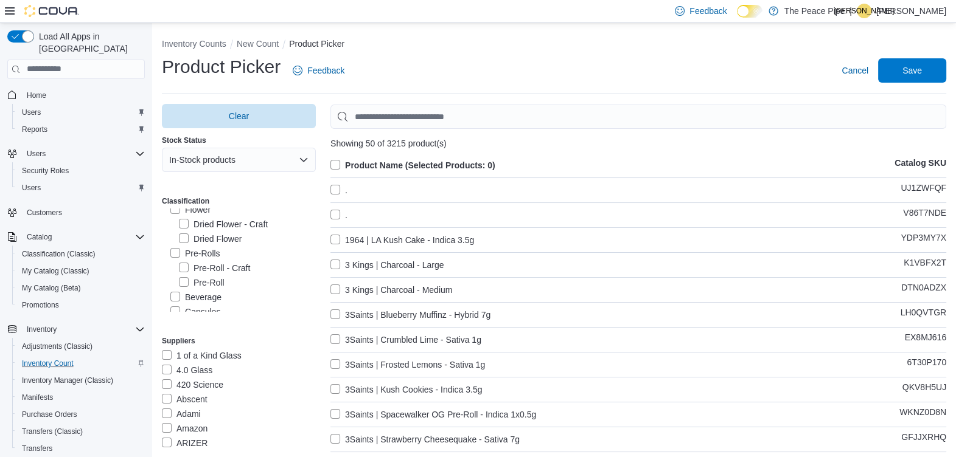
scroll to position [21, 0]
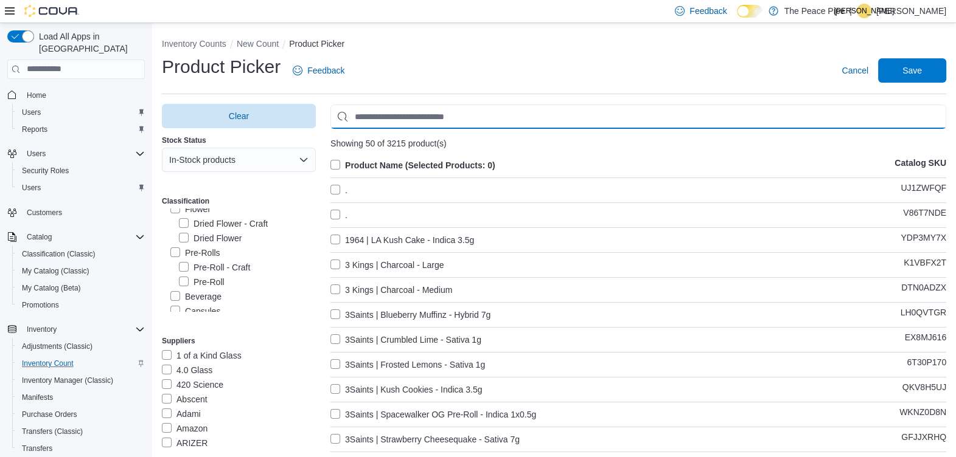
click at [420, 114] on input "Use aria labels when no actual label is in use" at bounding box center [638, 117] width 616 height 24
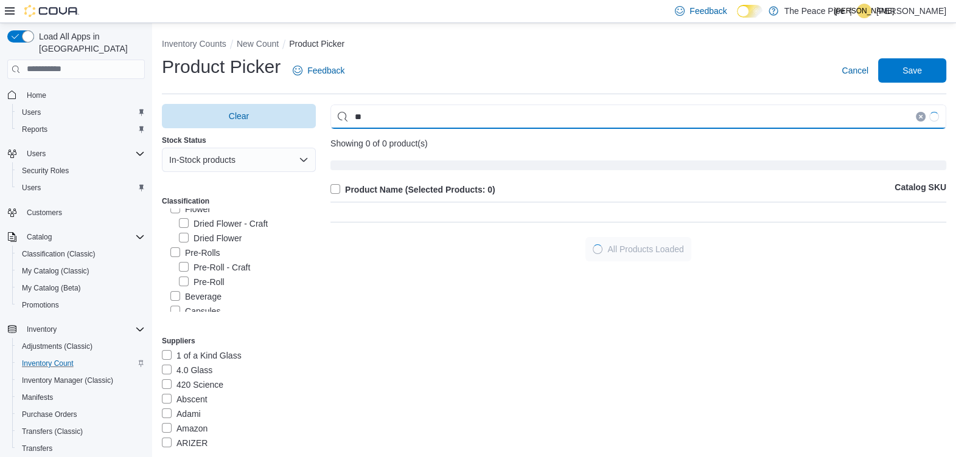
type input "*"
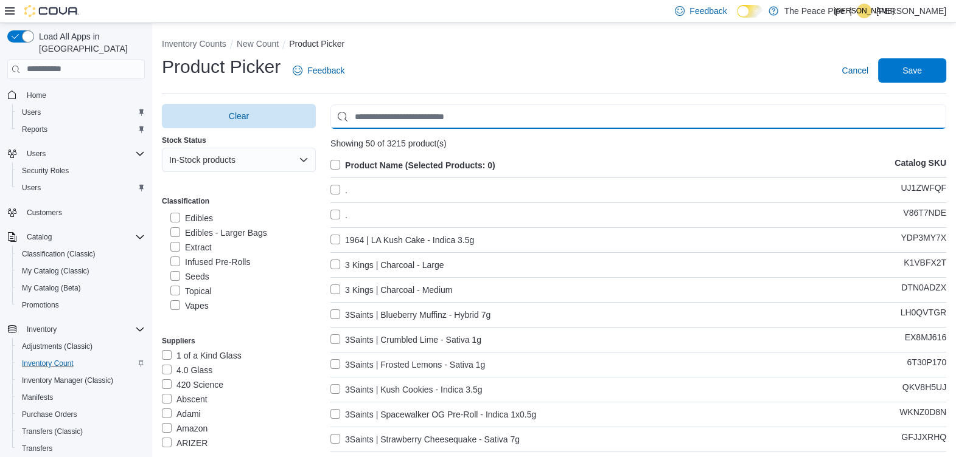
scroll to position [145, 0]
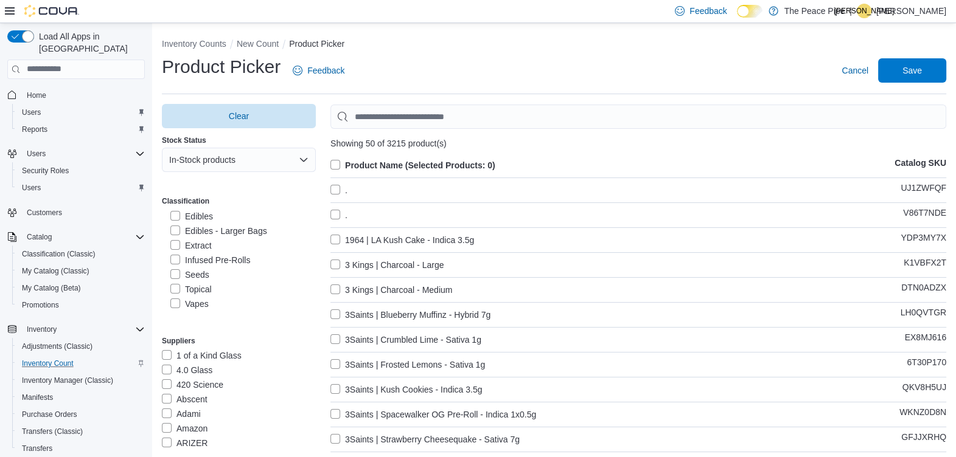
click at [174, 290] on label "Topical" at bounding box center [190, 289] width 41 height 15
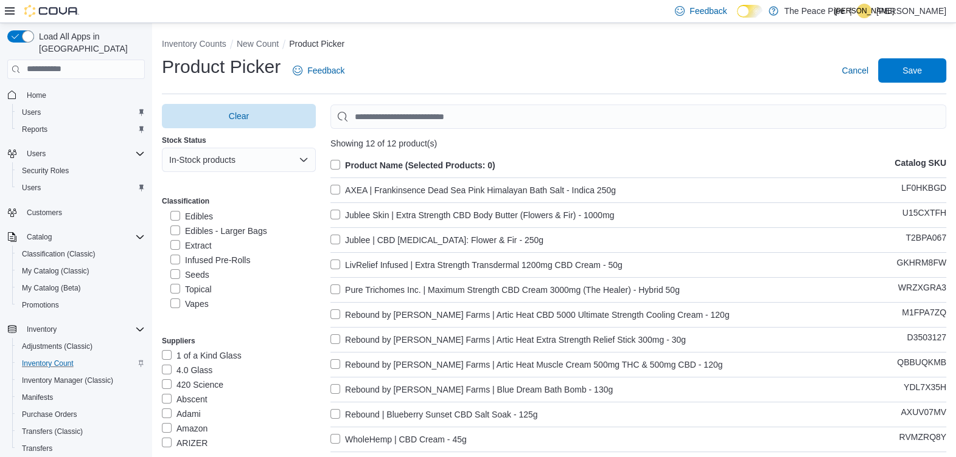
click at [336, 161] on label "Product Name (Selected Products: 0)" at bounding box center [412, 165] width 165 height 15
click at [921, 72] on span "Save" at bounding box center [911, 70] width 19 height 12
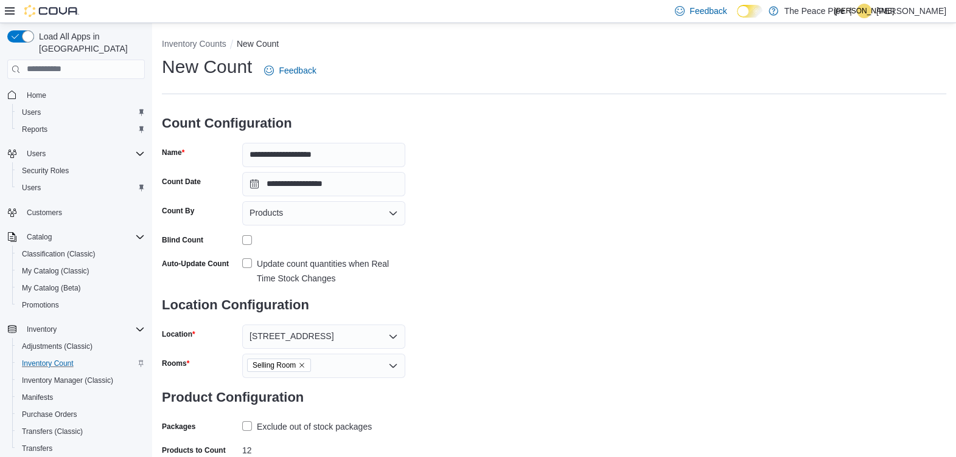
scroll to position [64, 0]
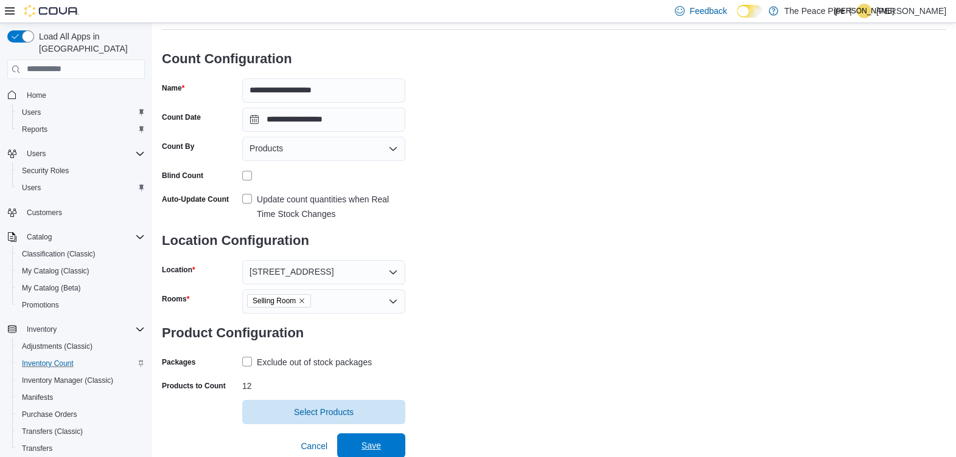
click at [358, 443] on span "Save" at bounding box center [371, 446] width 54 height 24
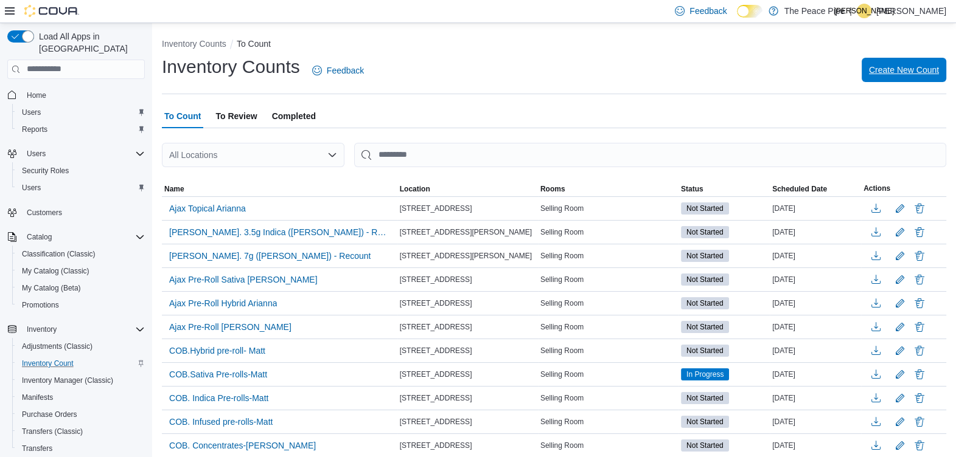
click at [897, 66] on span "Create New Count" at bounding box center [904, 70] width 70 height 12
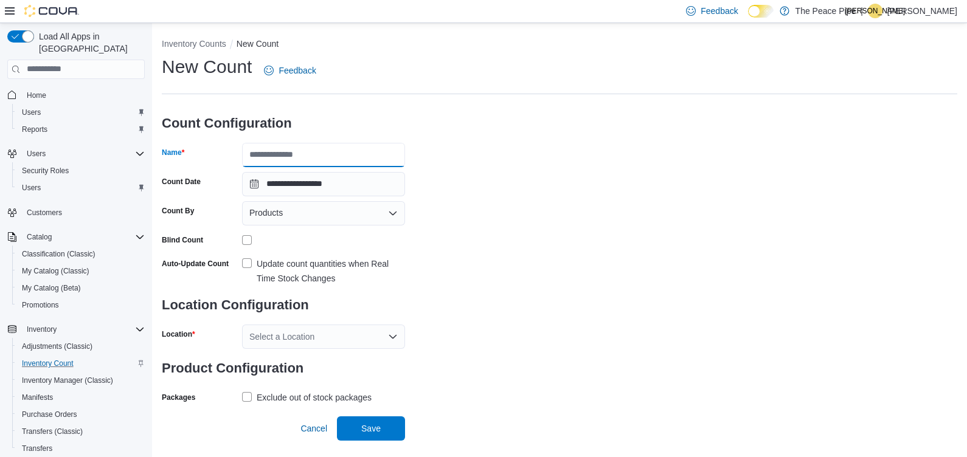
click at [262, 154] on input "Name" at bounding box center [323, 155] width 163 height 24
type input "**********"
click at [245, 264] on label "Update count quantities when Real Time Stock Changes" at bounding box center [323, 271] width 163 height 29
click at [306, 335] on div "Select a Location" at bounding box center [323, 337] width 163 height 24
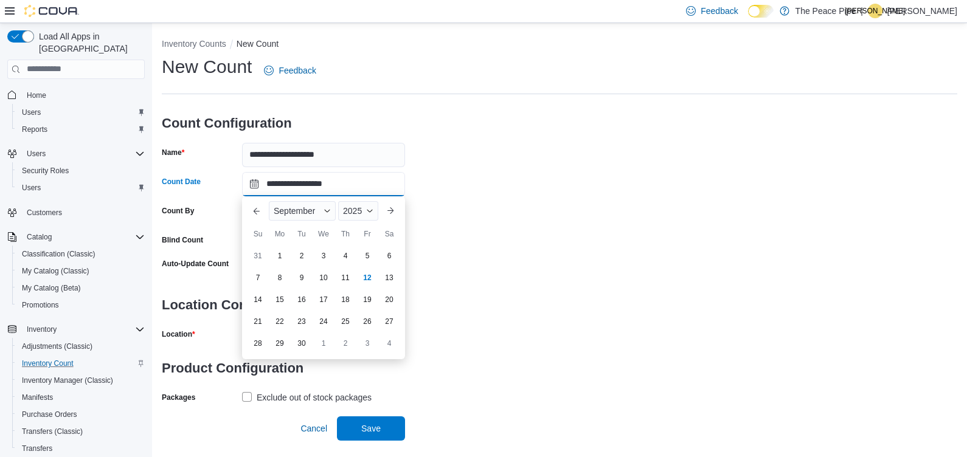
click at [325, 187] on input "**********" at bounding box center [323, 184] width 163 height 24
click at [386, 275] on div "13" at bounding box center [388, 277] width 21 height 21
type input "**********"
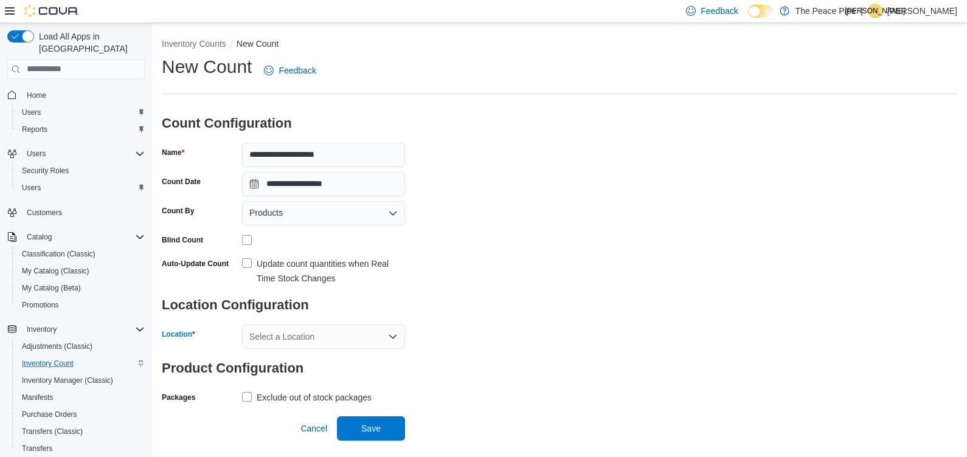
click at [266, 334] on div "Select a Location" at bounding box center [323, 337] width 163 height 24
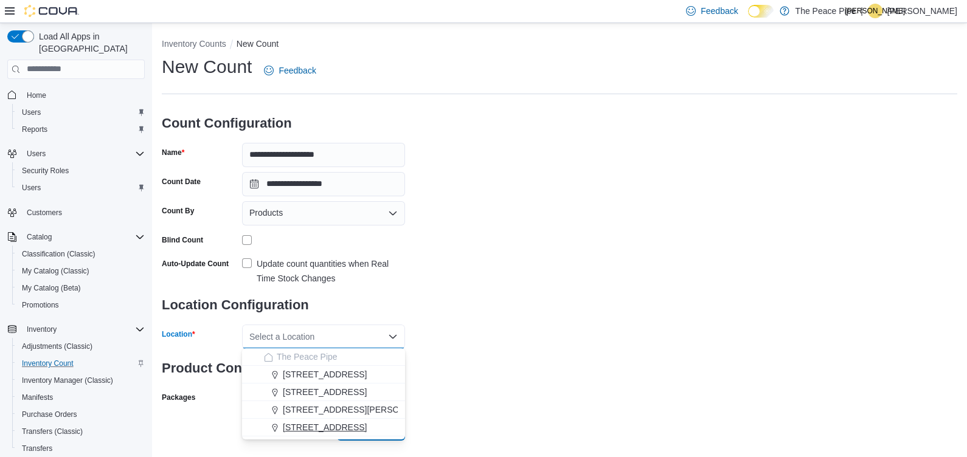
click at [295, 429] on span "[STREET_ADDRESS]" at bounding box center [325, 427] width 84 height 12
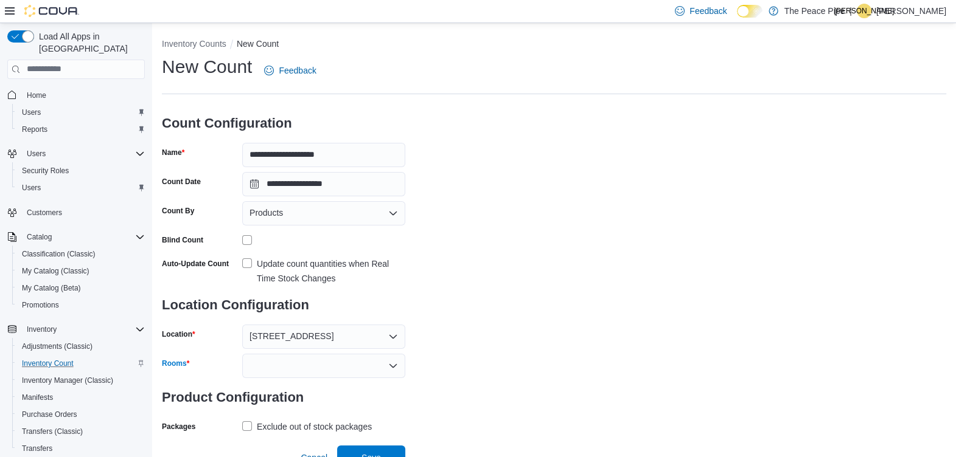
click at [303, 362] on div at bounding box center [323, 366] width 163 height 24
click at [294, 386] on span "Selling Room" at bounding box center [323, 386] width 148 height 12
drag, startPoint x: 590, startPoint y: 343, endPoint x: 572, endPoint y: 347, distance: 18.6
click at [572, 347] on div "**********" at bounding box center [554, 260] width 784 height 411
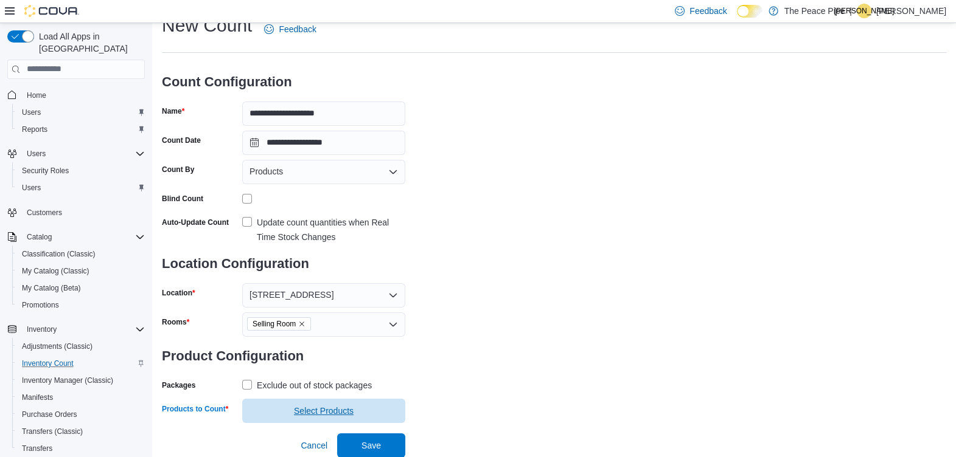
click at [316, 414] on span "Select Products" at bounding box center [324, 411] width 60 height 12
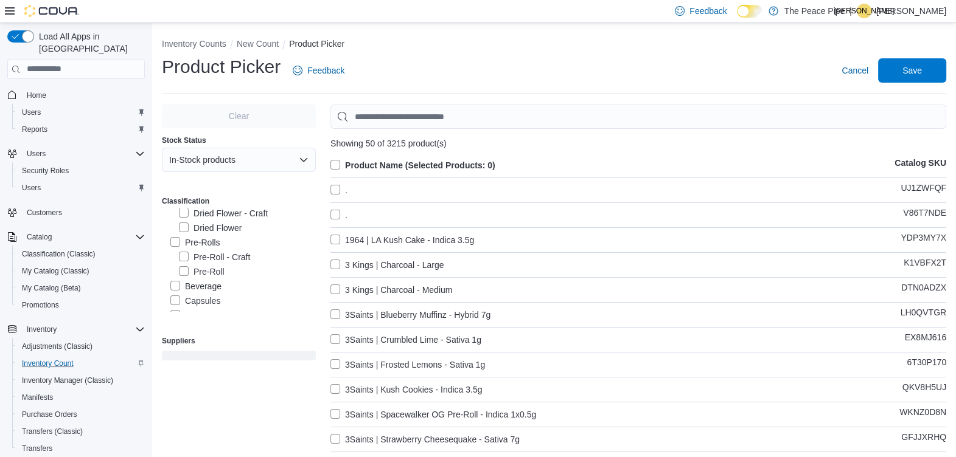
scroll to position [47, 0]
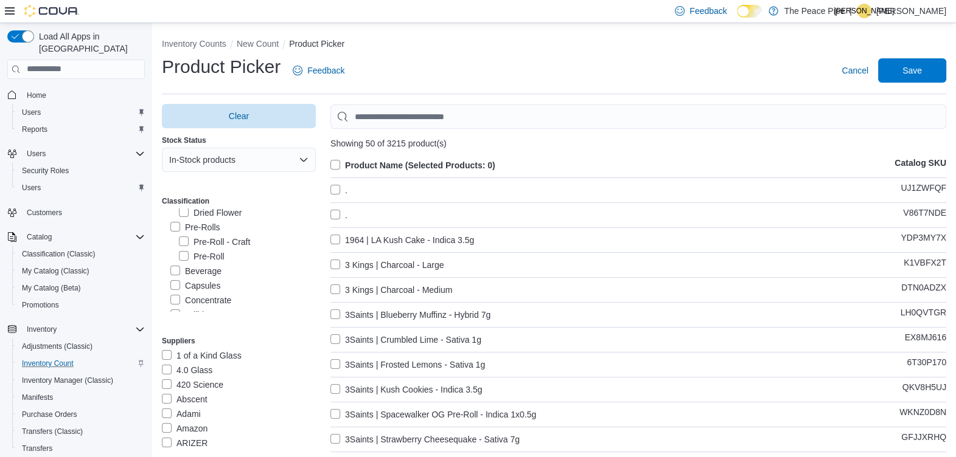
click at [178, 273] on label "Beverage" at bounding box center [195, 271] width 51 height 15
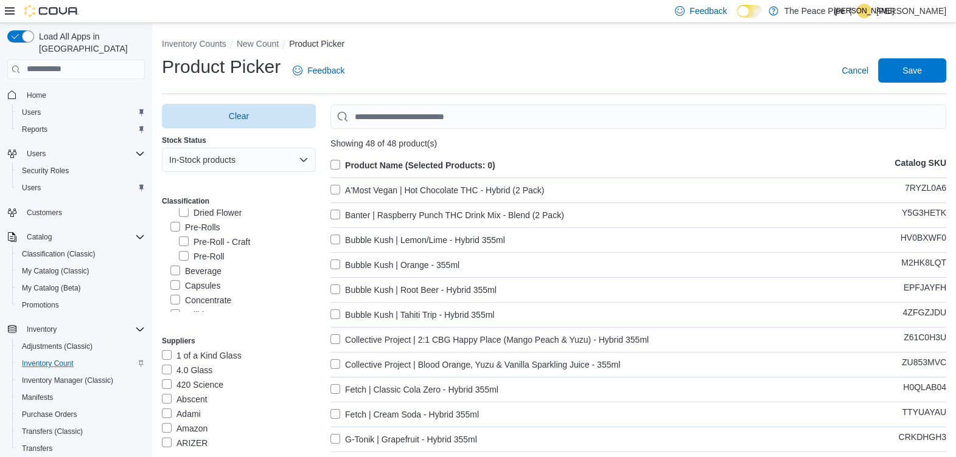
click at [338, 164] on label "Product Name (Selected Products: 0)" at bounding box center [412, 165] width 165 height 15
click at [921, 70] on span "Save" at bounding box center [911, 70] width 19 height 12
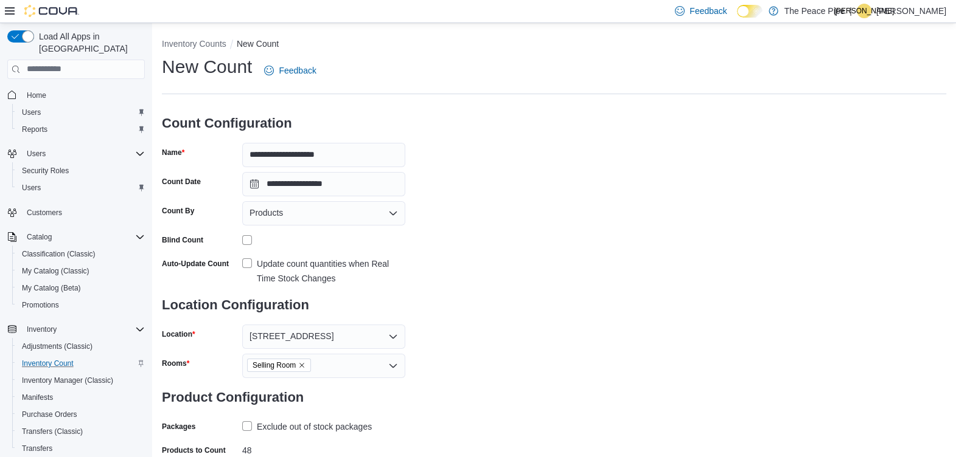
scroll to position [64, 0]
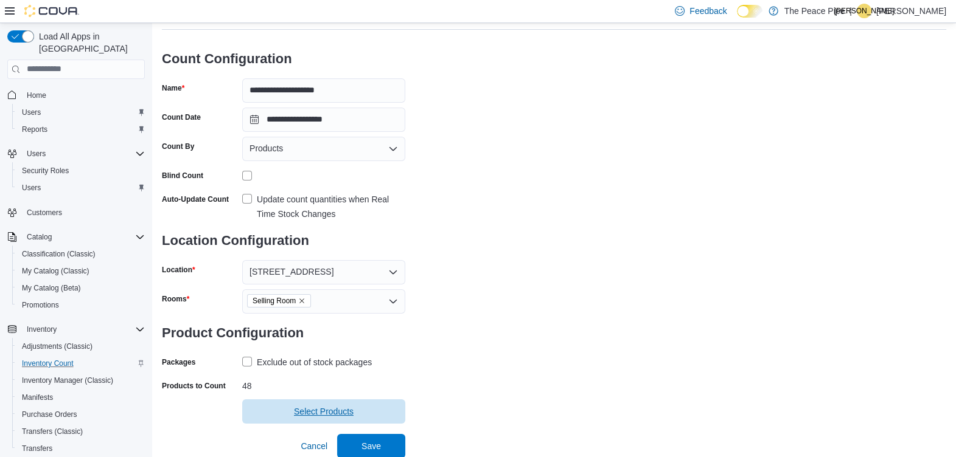
click at [311, 411] on span "Select Products" at bounding box center [324, 412] width 60 height 12
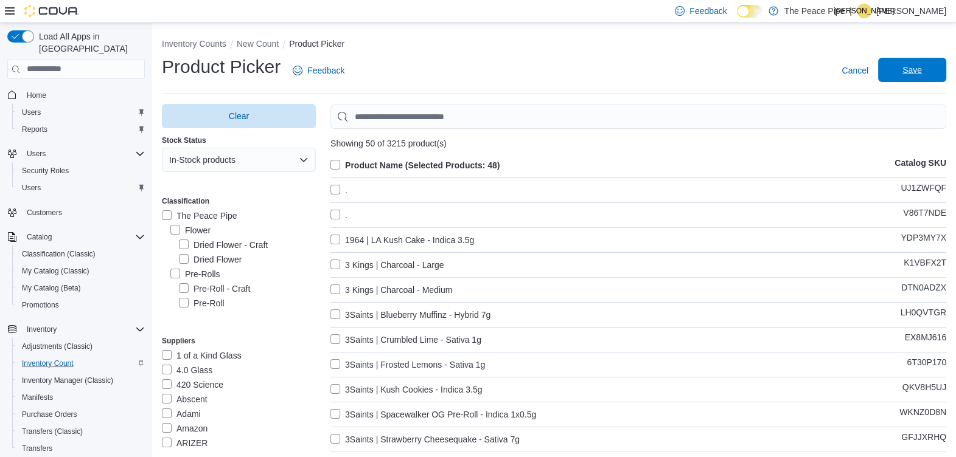
click at [918, 68] on span "Save" at bounding box center [911, 70] width 19 height 12
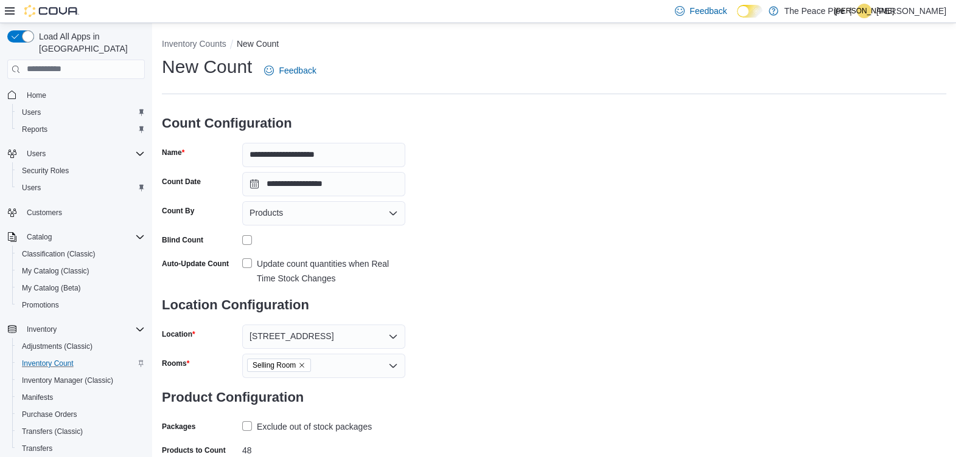
scroll to position [64, 0]
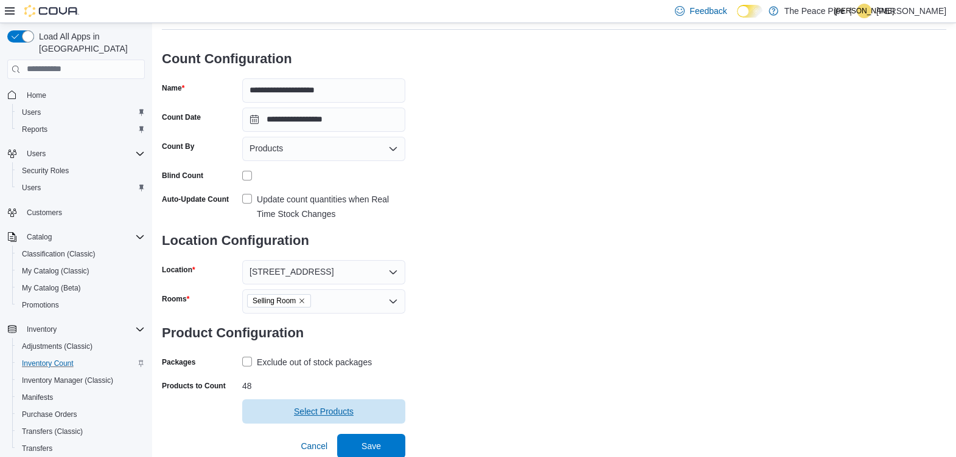
click at [315, 412] on span "Select Products" at bounding box center [324, 412] width 60 height 12
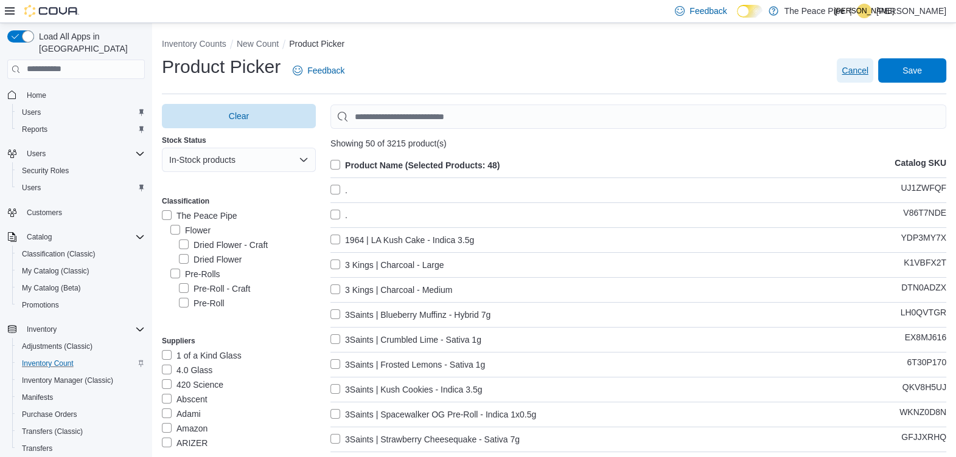
click at [857, 70] on span "Cancel" at bounding box center [854, 70] width 27 height 12
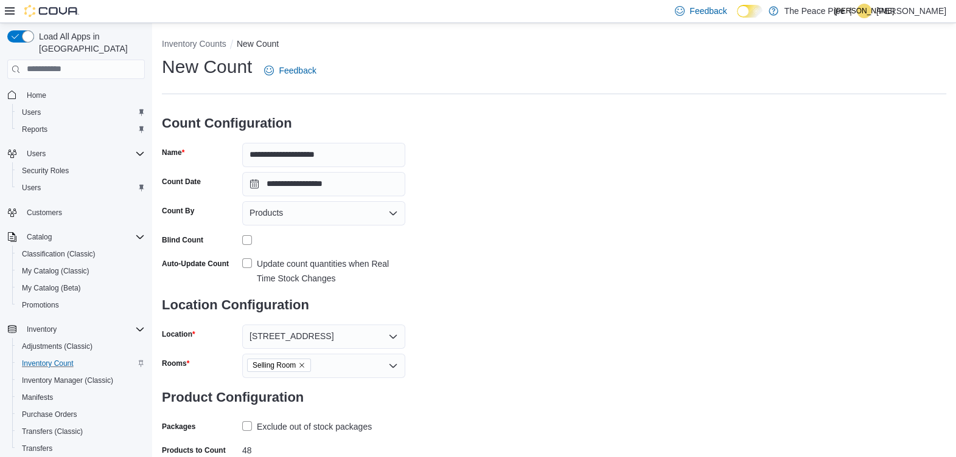
scroll to position [64, 0]
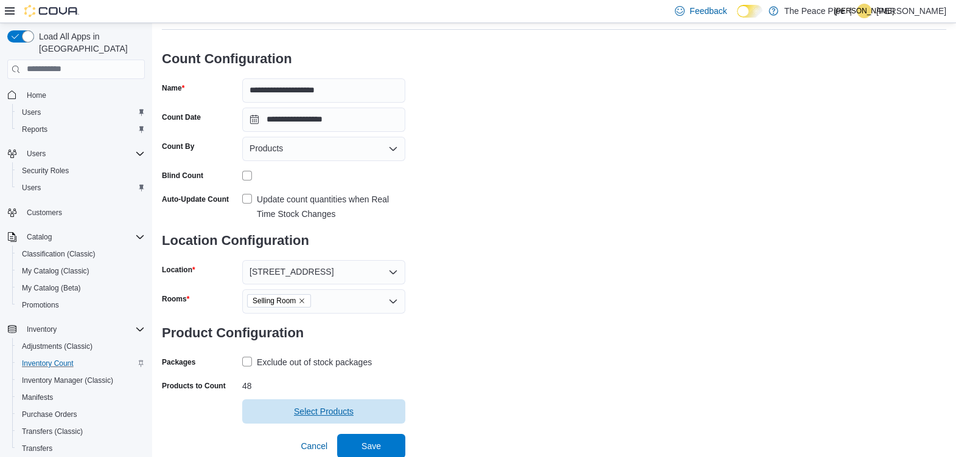
click at [272, 415] on span "Select Products" at bounding box center [323, 412] width 148 height 24
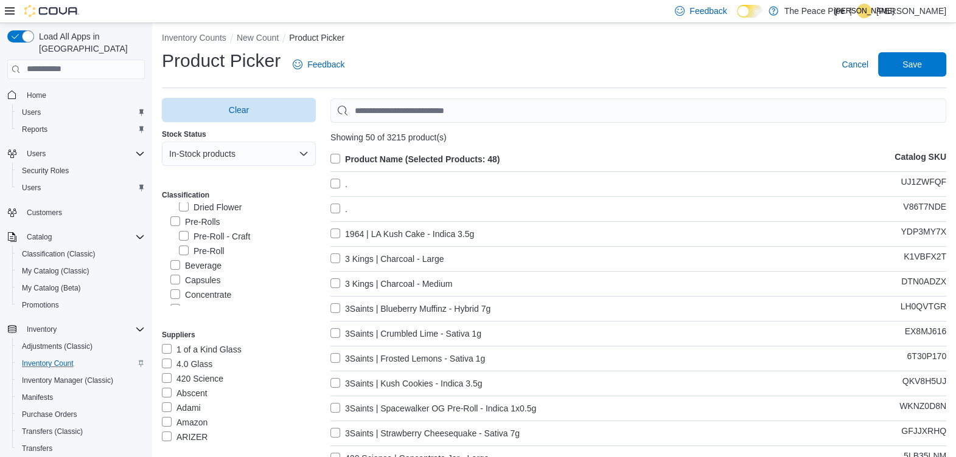
scroll to position [46, 0]
click at [173, 265] on label "Beverage" at bounding box center [195, 266] width 51 height 15
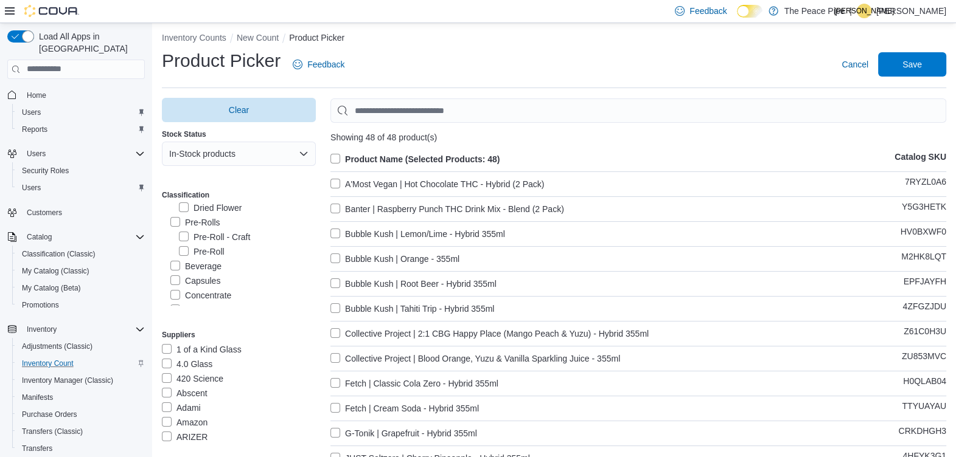
click at [336, 157] on label "Product Name (Selected Products: 48)" at bounding box center [414, 159] width 169 height 15
click at [921, 61] on span "Save" at bounding box center [911, 64] width 19 height 12
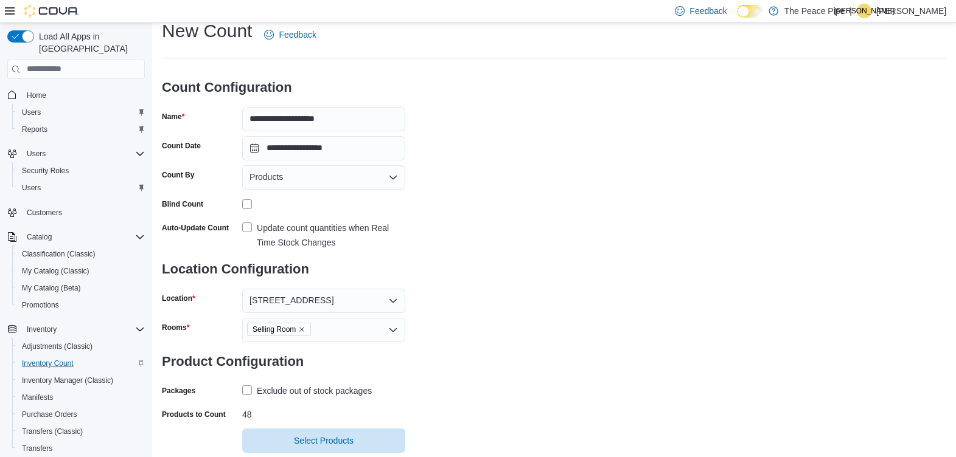
scroll to position [64, 0]
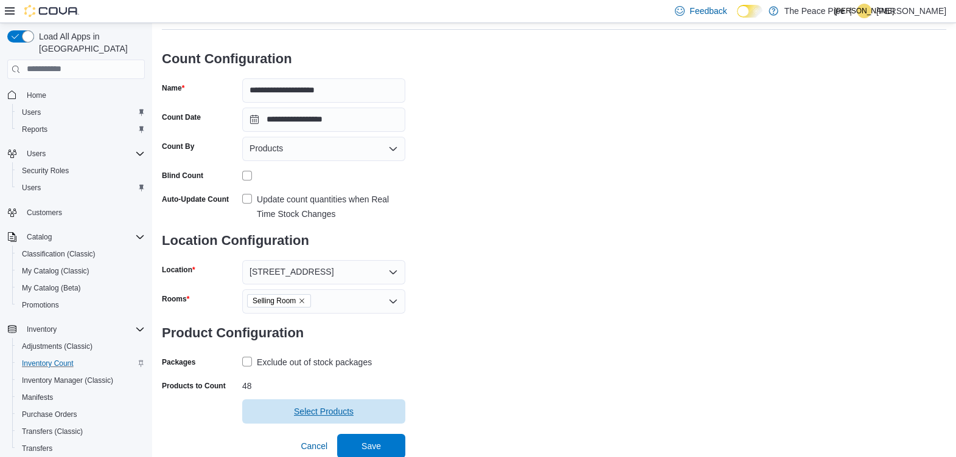
click at [306, 409] on span "Select Products" at bounding box center [324, 412] width 60 height 12
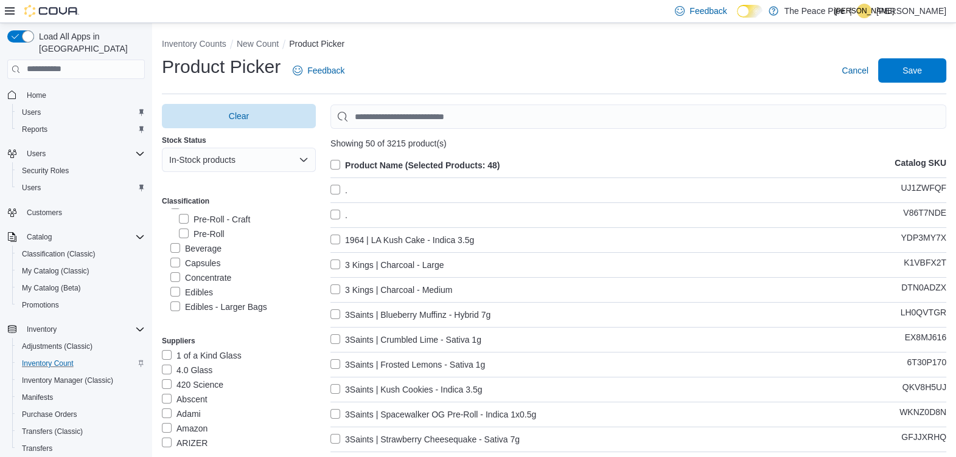
scroll to position [69, 0]
click at [176, 249] on label "Beverage" at bounding box center [195, 248] width 51 height 15
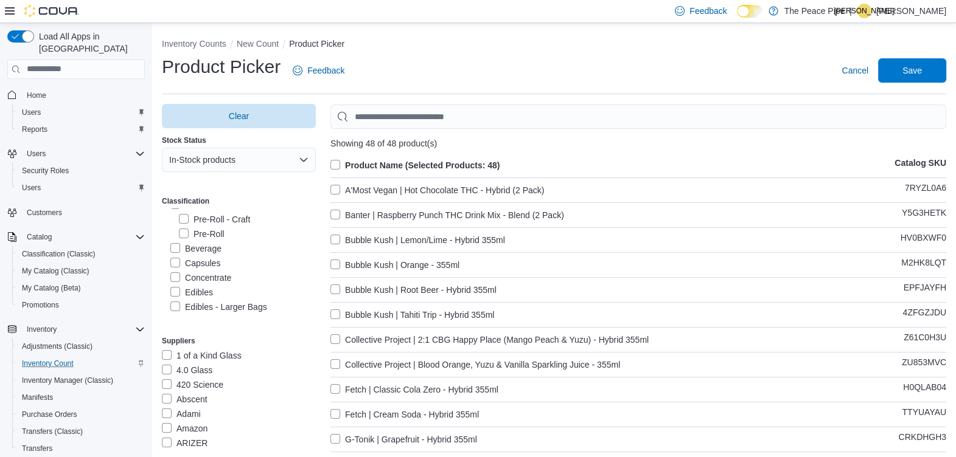
click at [336, 162] on label "Product Name (Selected Products: 48)" at bounding box center [414, 165] width 169 height 15
click at [336, 162] on label "Product Name (Selected Products: 0)" at bounding box center [412, 165] width 165 height 15
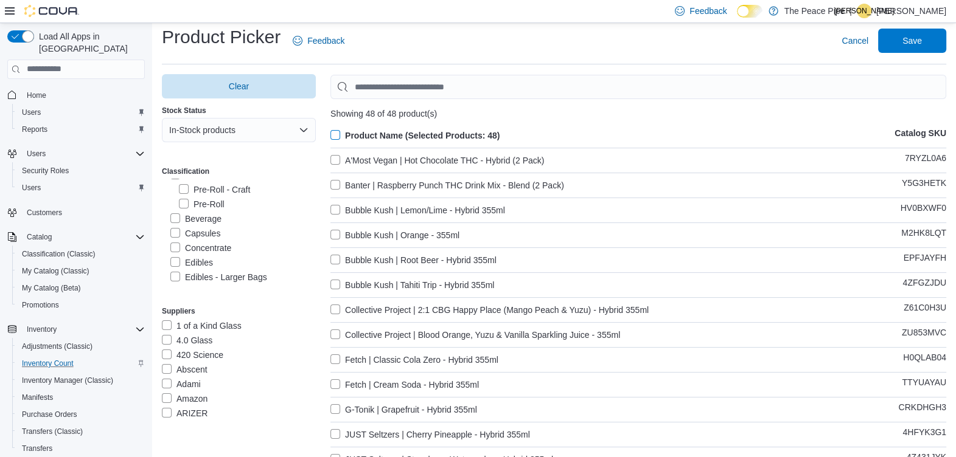
scroll to position [0, 0]
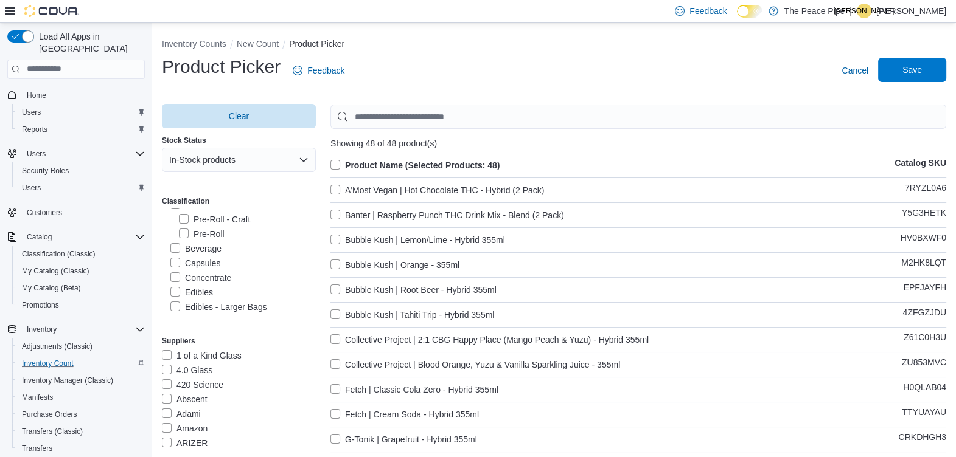
click at [921, 68] on span "Save" at bounding box center [911, 70] width 19 height 12
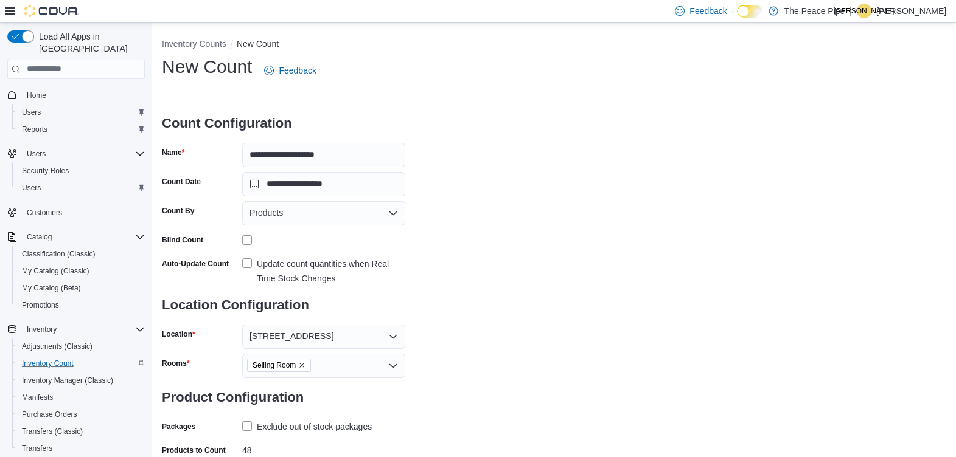
scroll to position [64, 0]
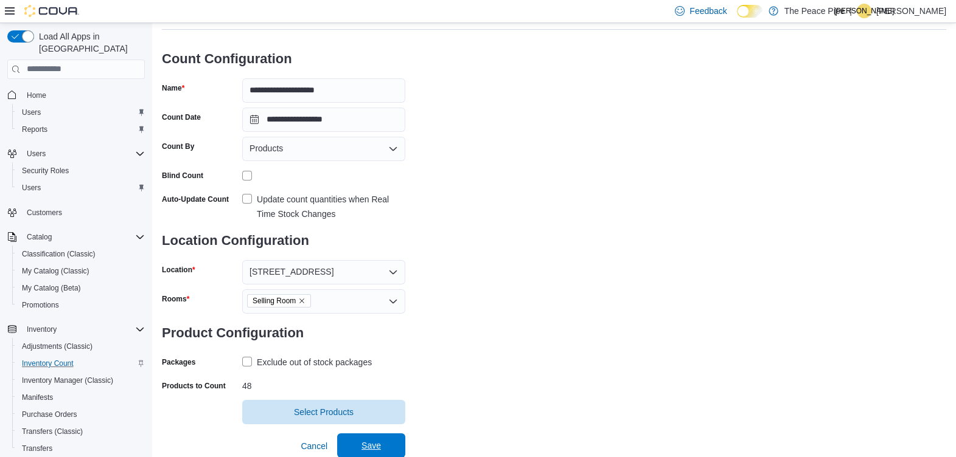
click at [368, 445] on span "Save" at bounding box center [370, 446] width 19 height 12
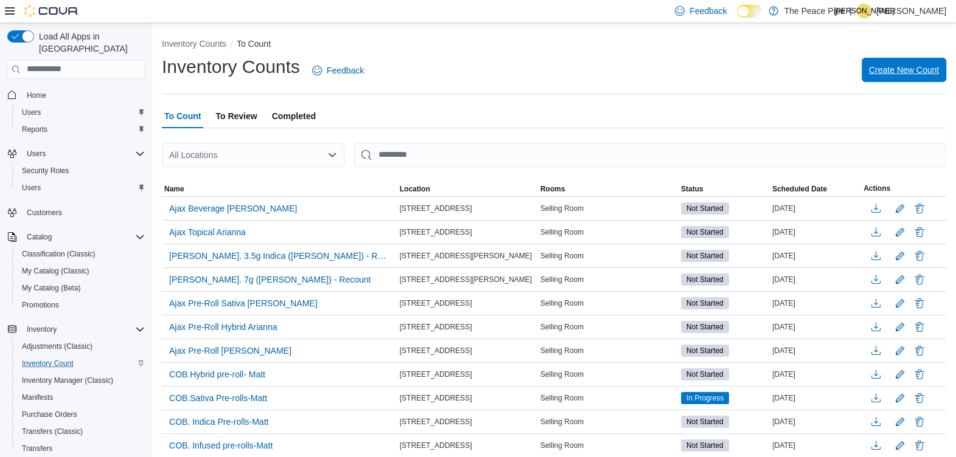
click at [902, 66] on span "Create New Count" at bounding box center [904, 70] width 70 height 12
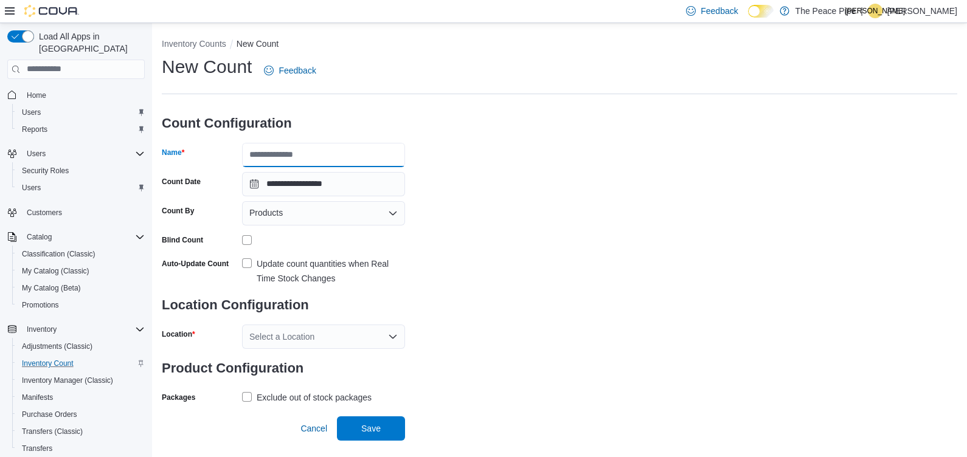
click at [316, 154] on input "Name" at bounding box center [323, 155] width 163 height 24
type input "**********"
click at [248, 263] on label "Update count quantities when Real Time Stock Changes" at bounding box center [323, 271] width 163 height 29
click at [317, 337] on div "Select a Location" at bounding box center [323, 337] width 163 height 24
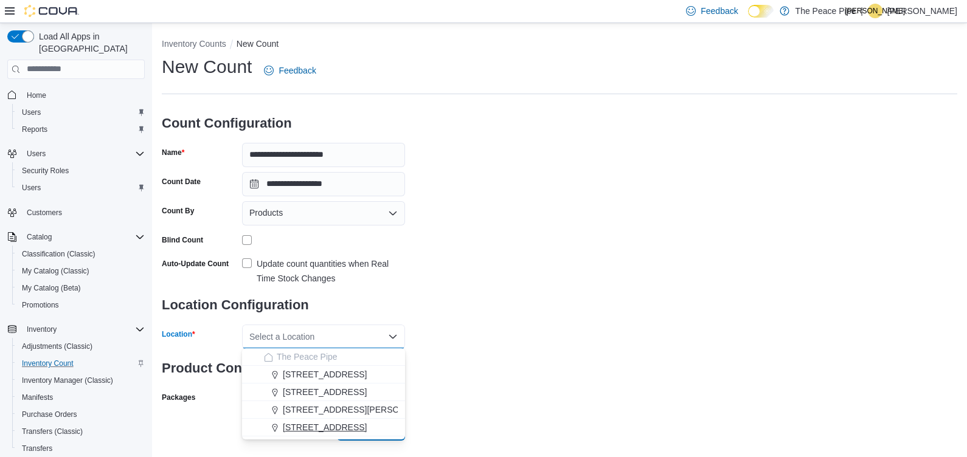
click at [310, 426] on span "[STREET_ADDRESS]" at bounding box center [325, 427] width 84 height 12
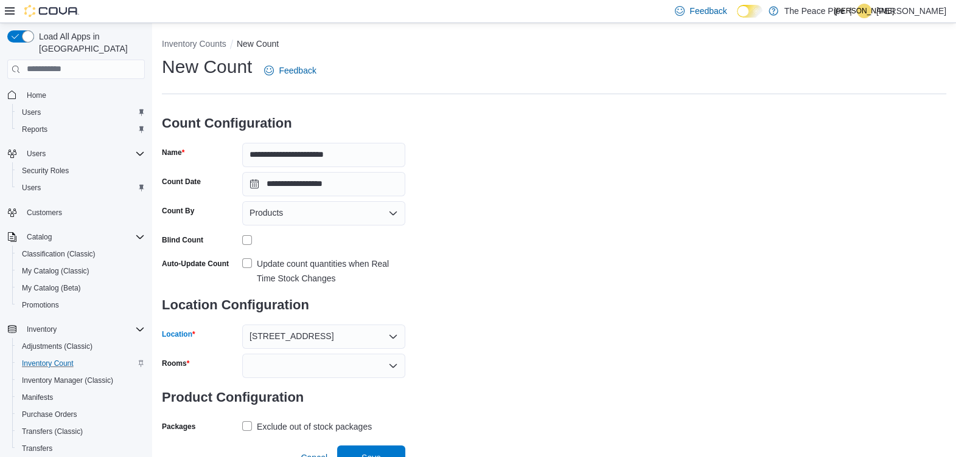
click at [362, 365] on div at bounding box center [323, 366] width 163 height 24
click at [284, 386] on span "Selling Room" at bounding box center [323, 386] width 148 height 12
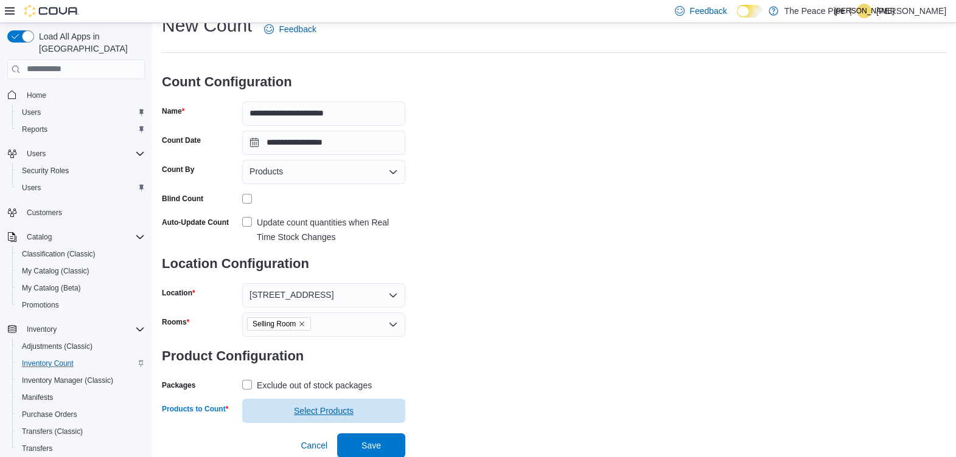
click at [307, 414] on span "Select Products" at bounding box center [324, 411] width 60 height 12
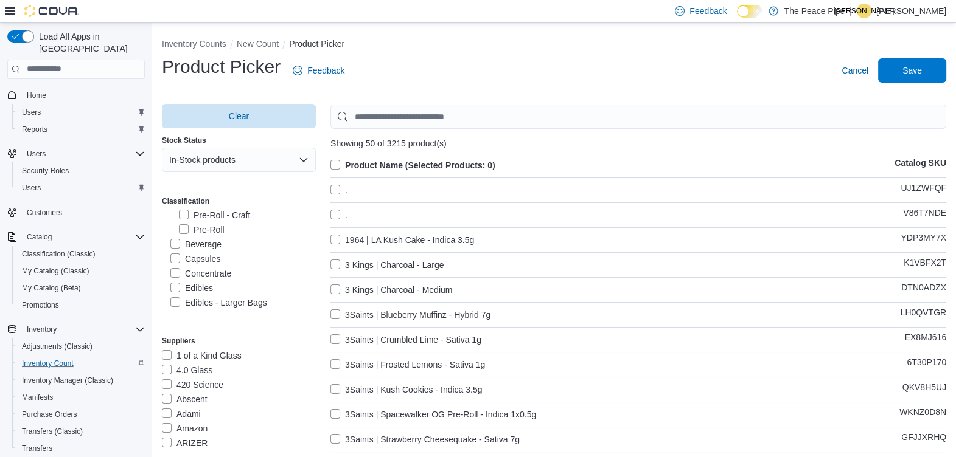
scroll to position [77, 0]
click at [175, 270] on label "Concentrate" at bounding box center [200, 270] width 61 height 15
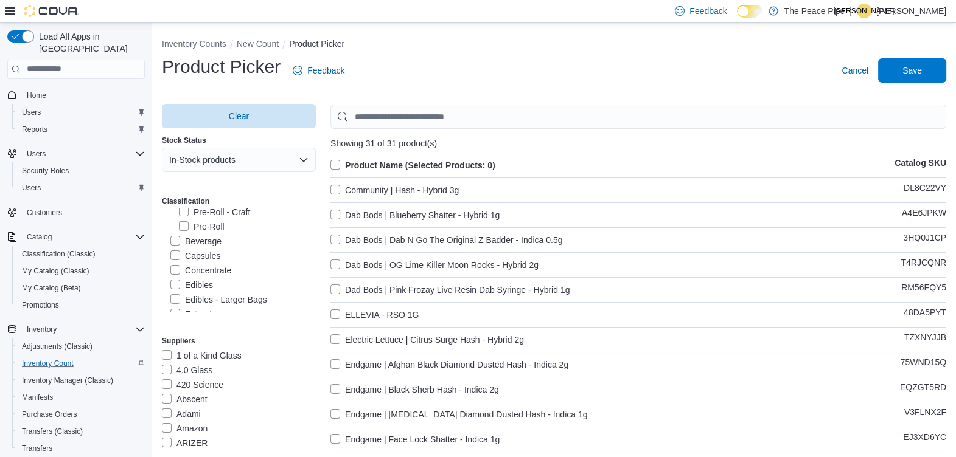
click at [335, 162] on label "Product Name (Selected Products: 0)" at bounding box center [412, 165] width 165 height 15
click at [920, 70] on span "Save" at bounding box center [911, 70] width 19 height 12
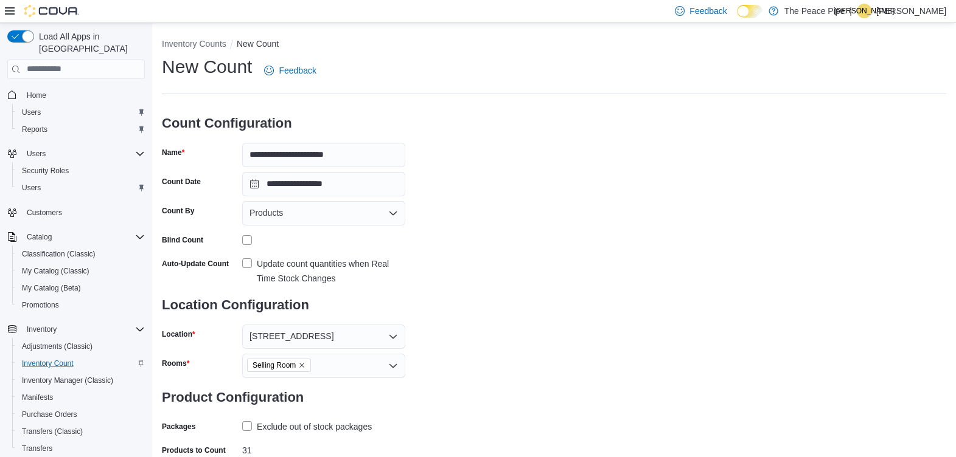
scroll to position [64, 0]
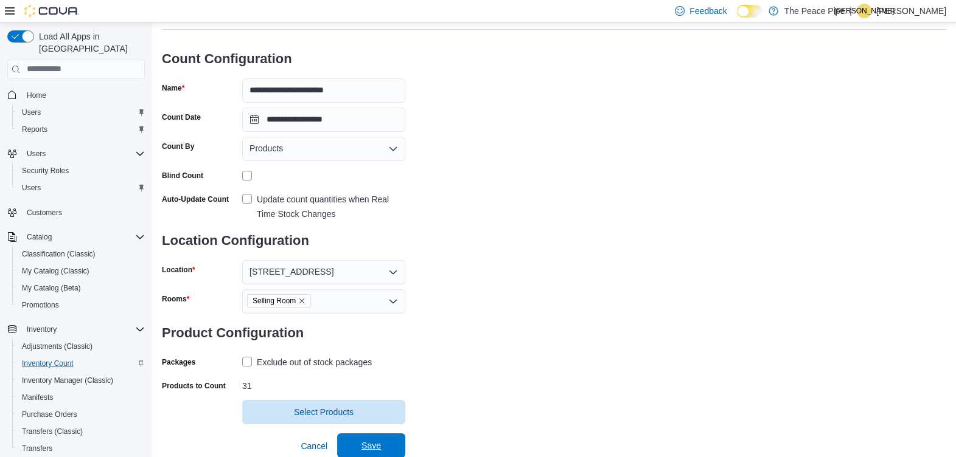
click at [368, 442] on span "Save" at bounding box center [370, 446] width 19 height 12
